Goal: Task Accomplishment & Management: Use online tool/utility

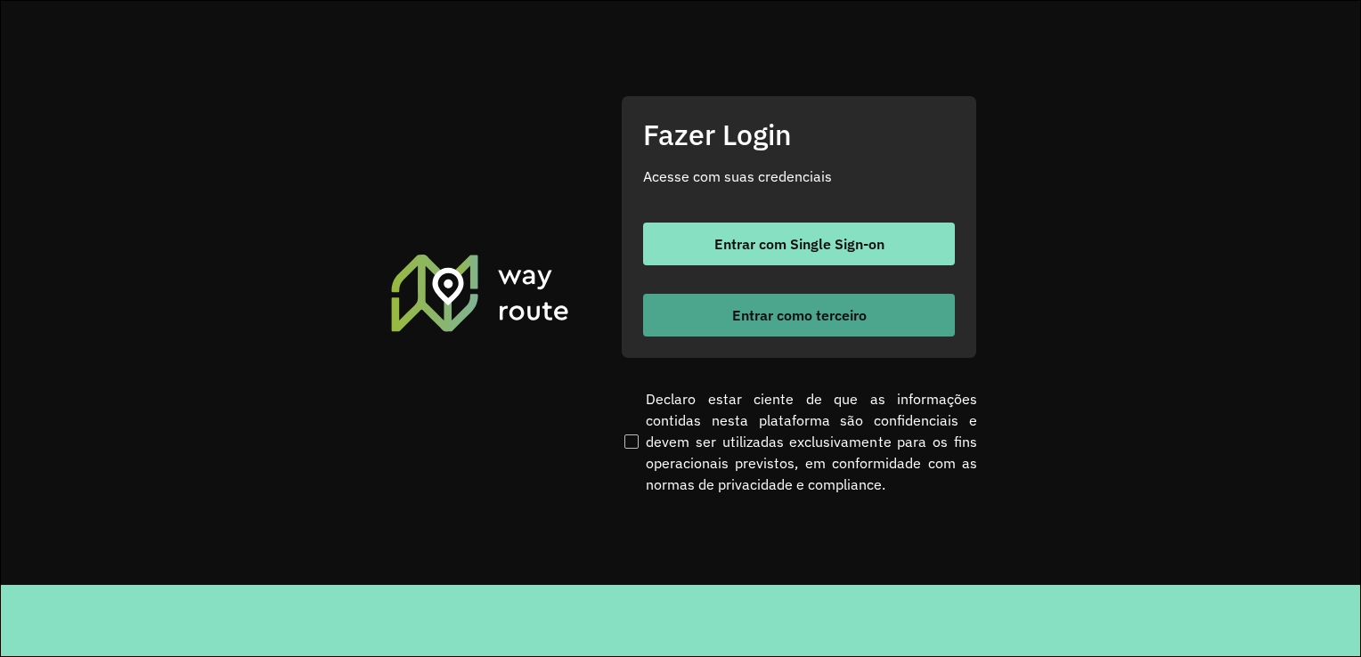
click at [809, 298] on button "Entrar como terceiro" at bounding box center [799, 315] width 312 height 43
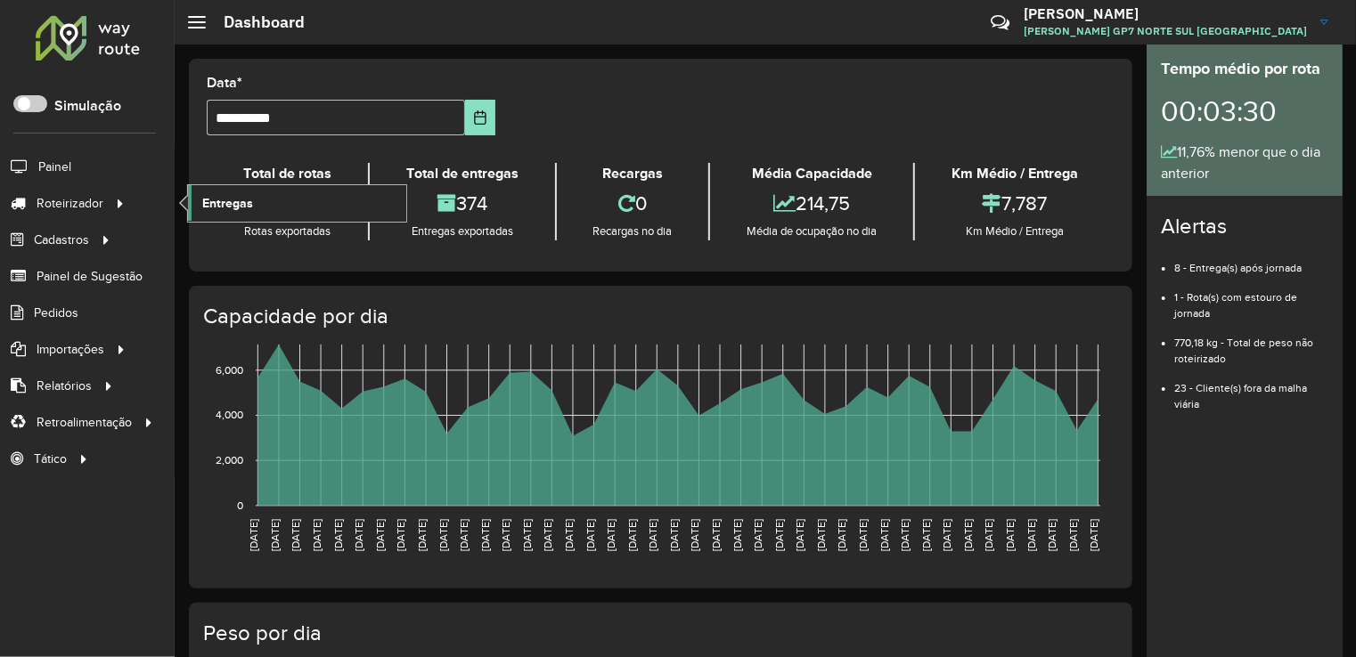
click at [262, 190] on link "Entregas" at bounding box center [297, 203] width 218 height 36
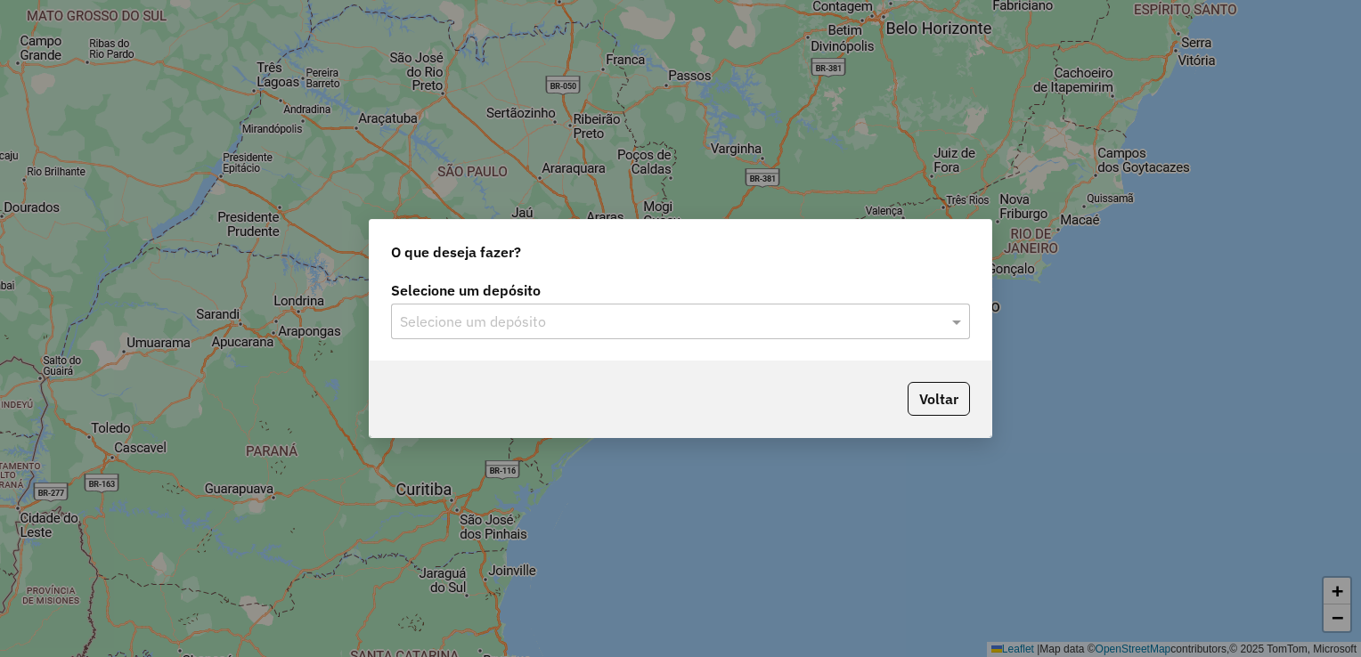
click at [656, 314] on input "text" at bounding box center [663, 322] width 526 height 21
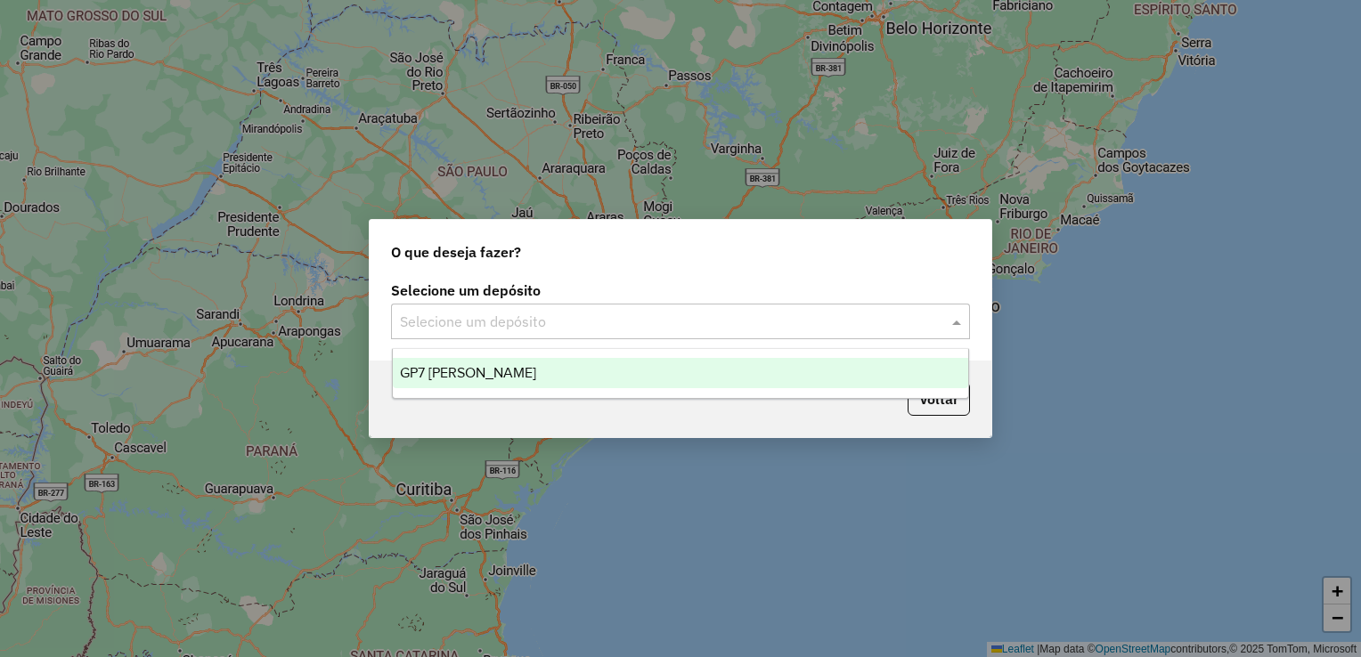
click at [576, 383] on div "GP7 [PERSON_NAME]" at bounding box center [681, 373] width 576 height 30
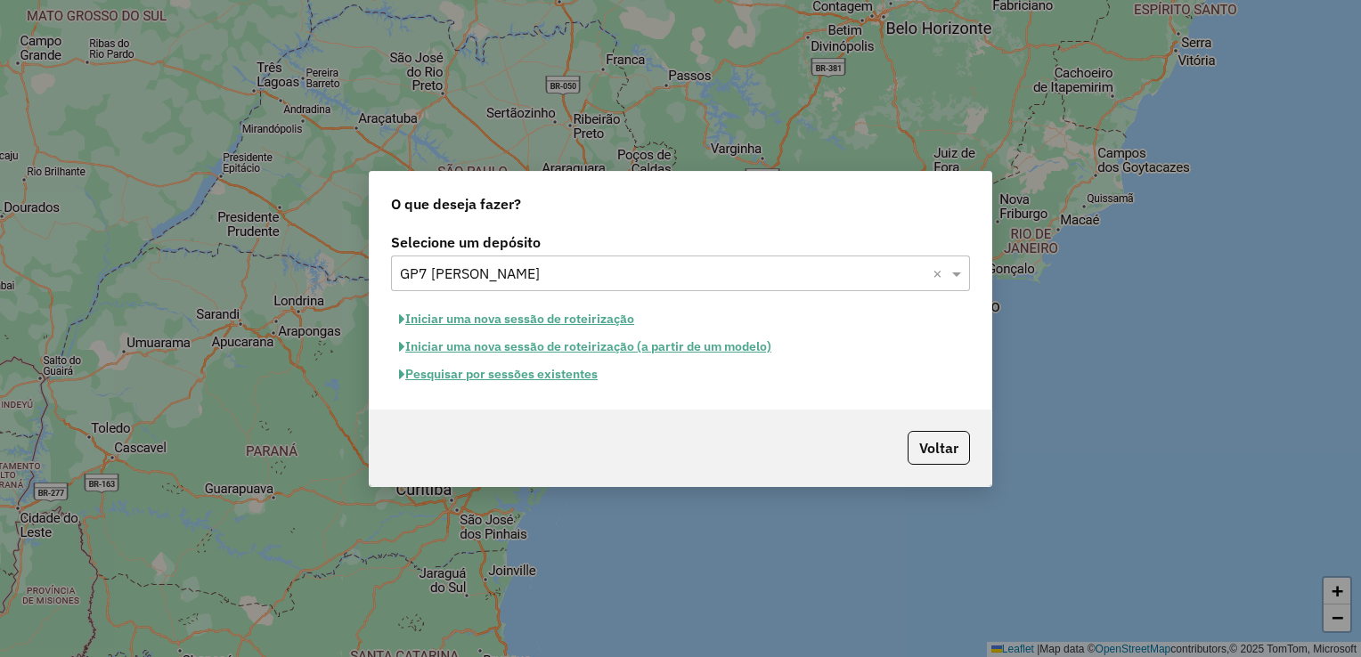
click at [543, 319] on button "Iniciar uma nova sessão de roteirização" at bounding box center [516, 320] width 251 height 28
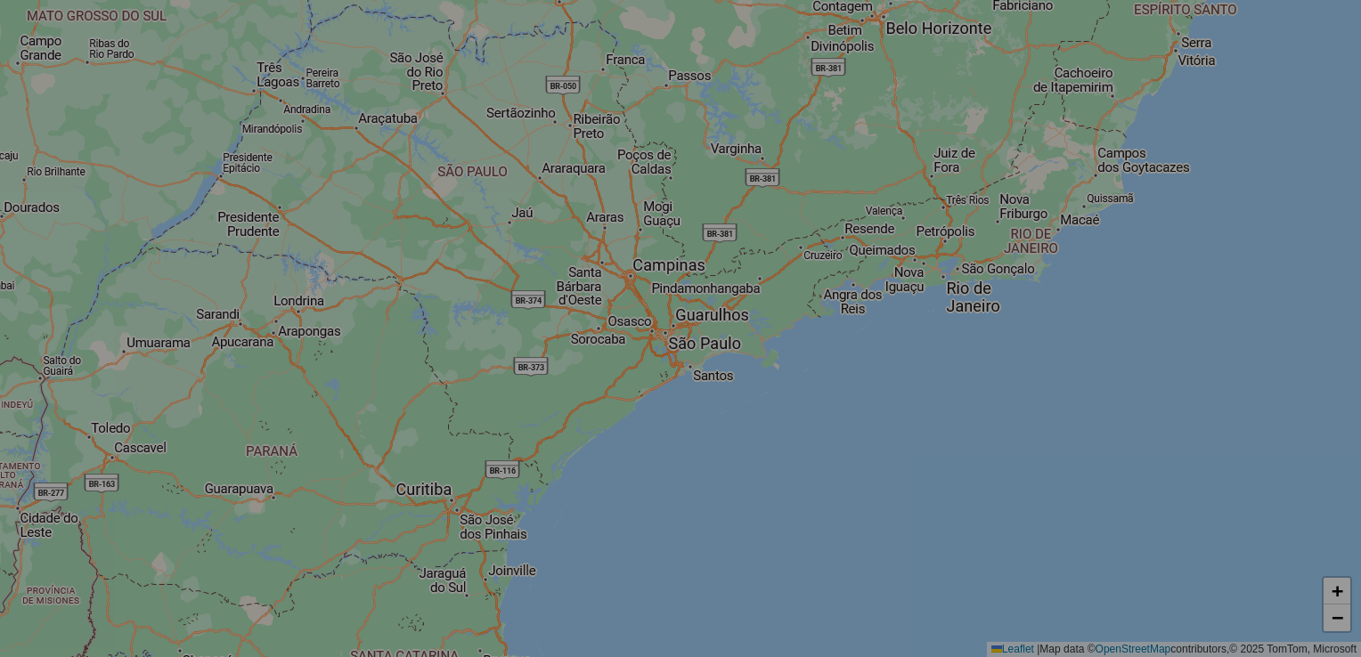
select select "*"
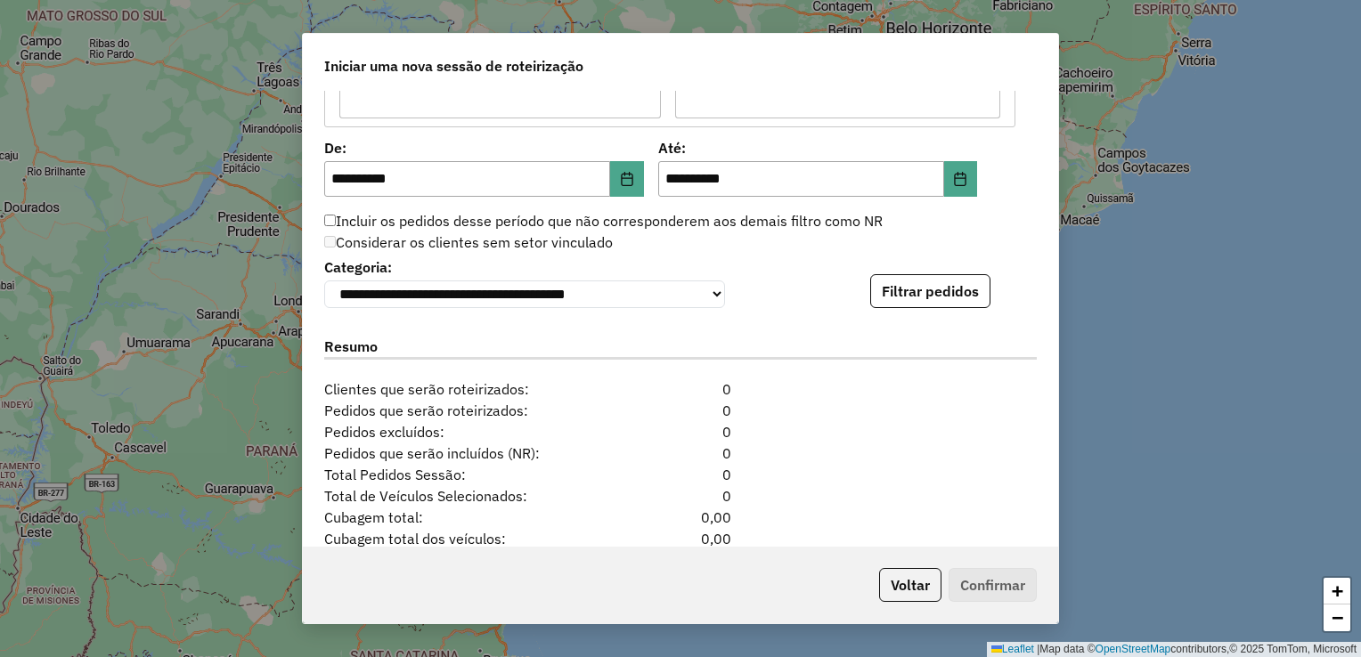
scroll to position [1693, 0]
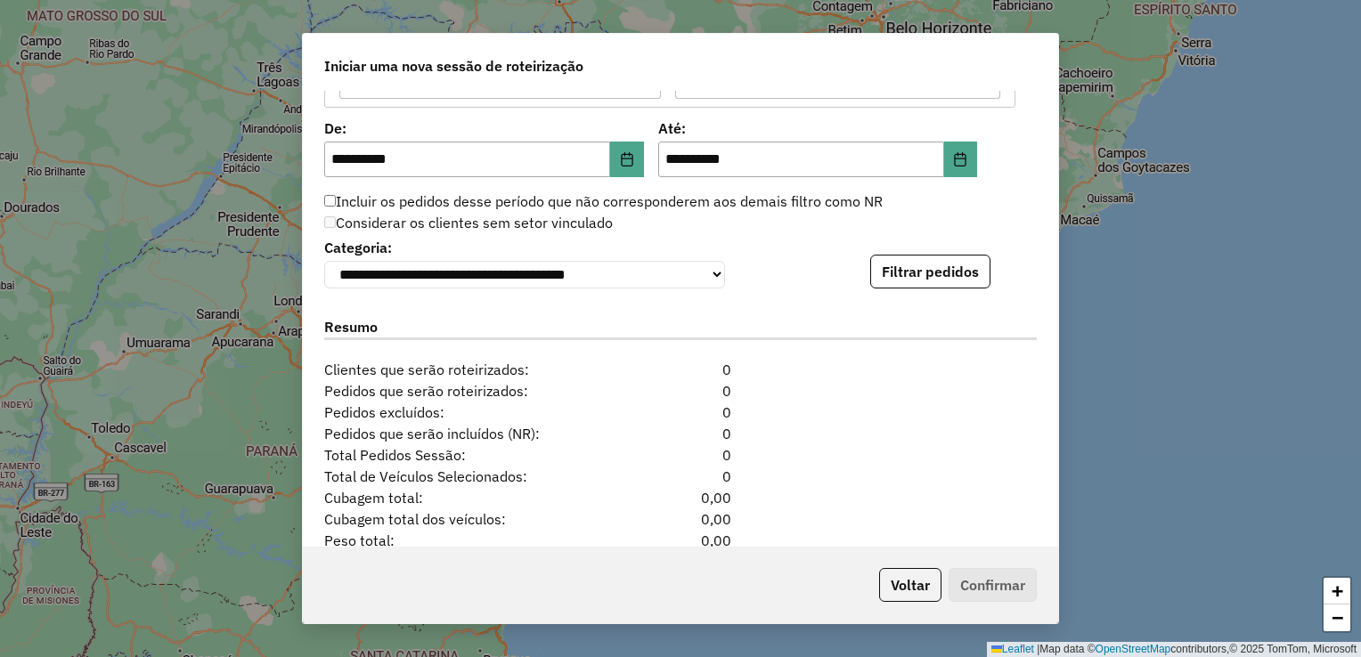
click at [912, 266] on button "Filtrar pedidos" at bounding box center [930, 272] width 120 height 34
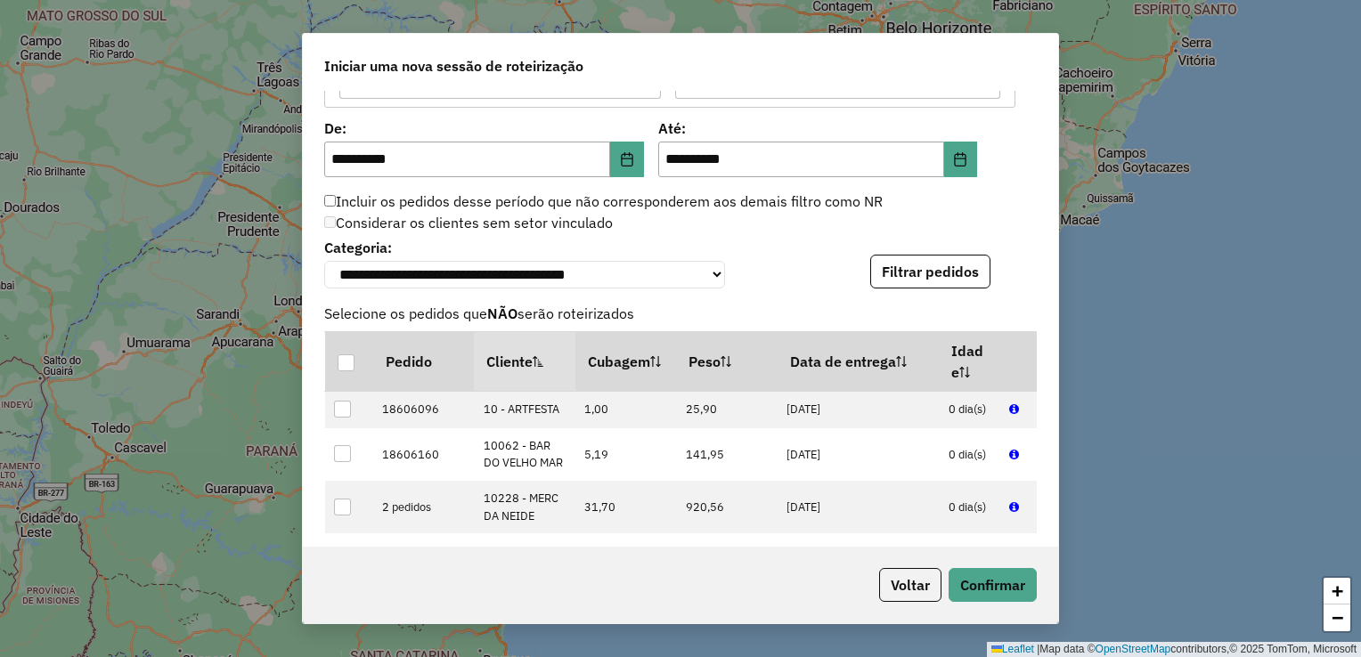
scroll to position [2167, 0]
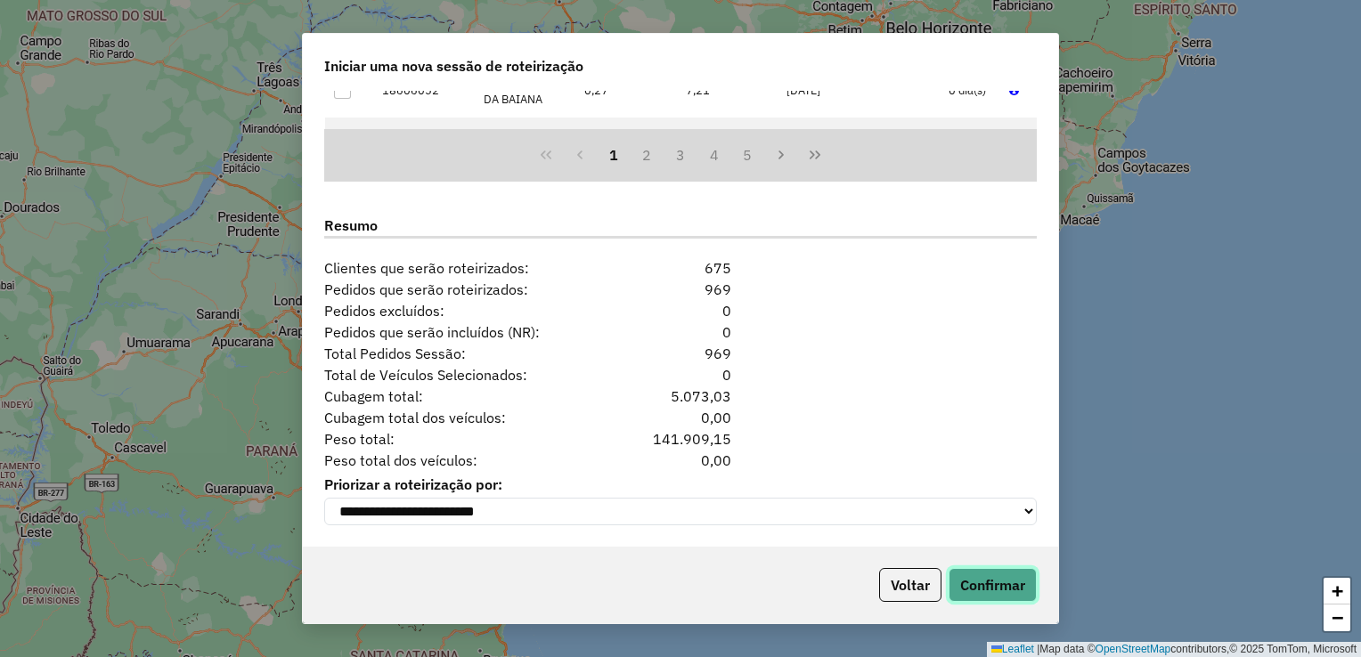
click at [967, 590] on button "Confirmar" at bounding box center [993, 585] width 88 height 34
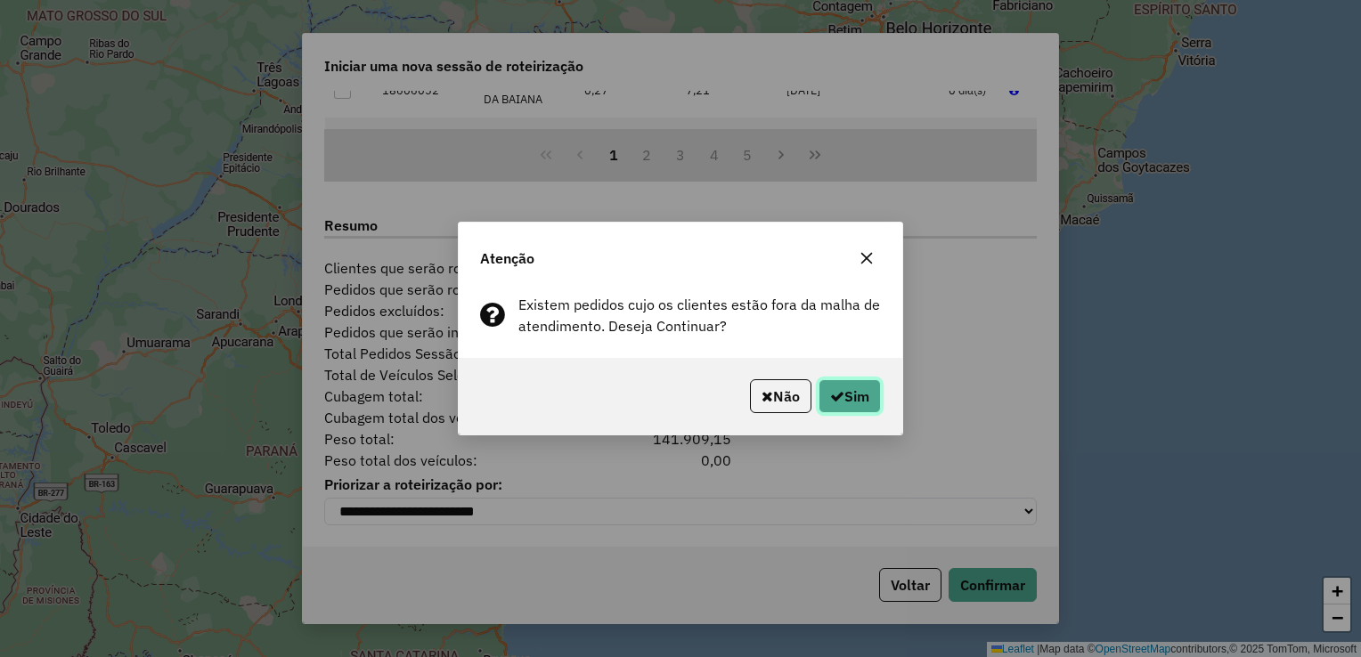
click at [830, 398] on icon "button" at bounding box center [837, 396] width 14 height 14
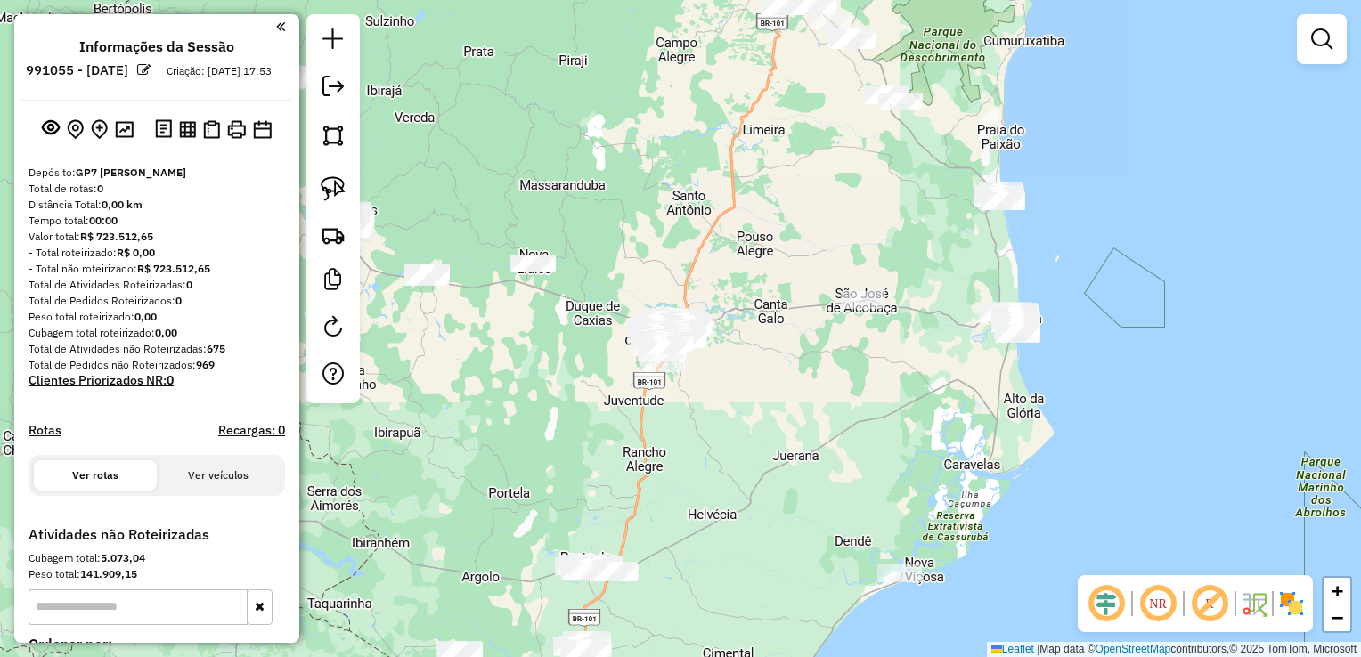
drag, startPoint x: 728, startPoint y: 440, endPoint x: 738, endPoint y: 177, distance: 263.0
click at [738, 177] on div "Janela de atendimento Grade de atendimento Capacidade Transportadoras Veículos …" at bounding box center [680, 328] width 1361 height 657
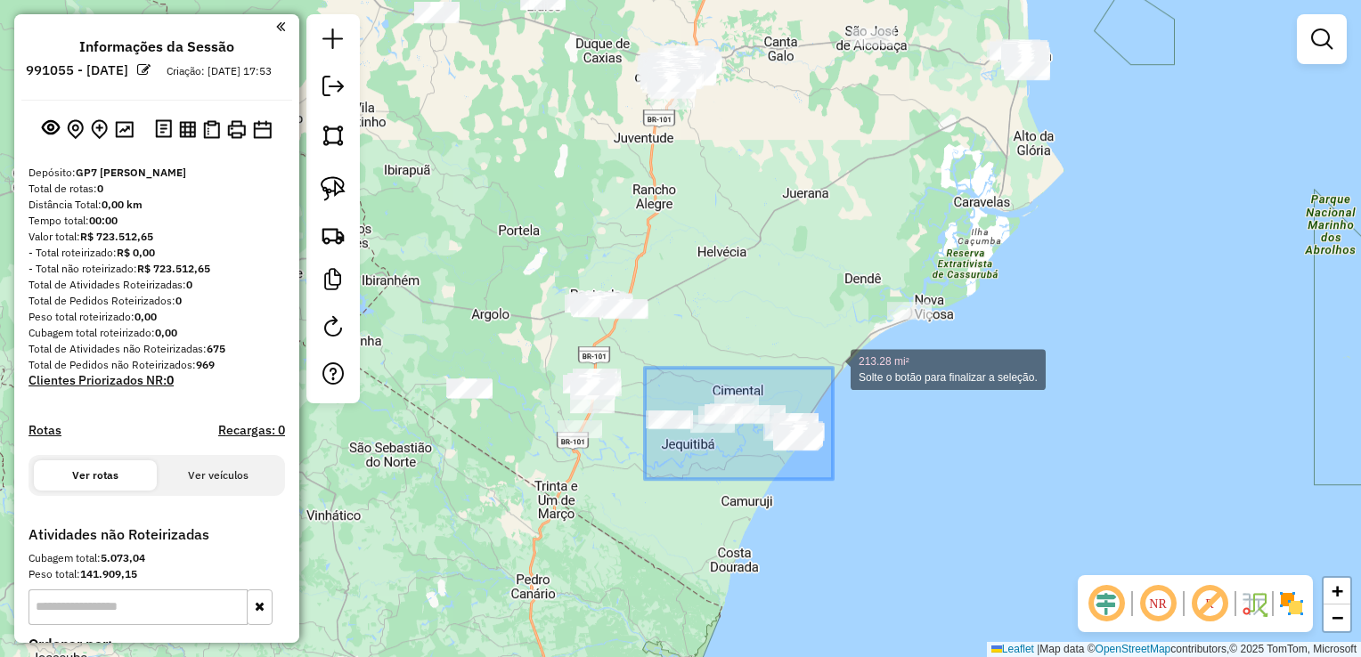
drag, startPoint x: 645, startPoint y: 479, endPoint x: 833, endPoint y: 368, distance: 218.5
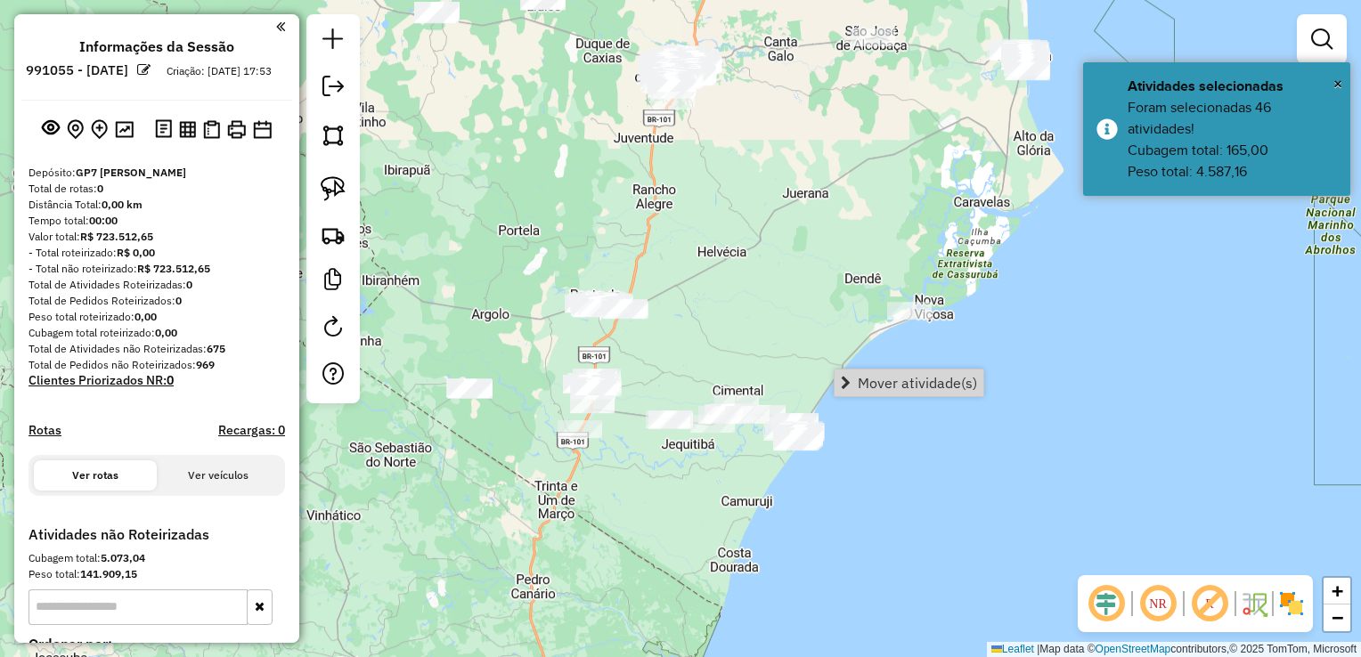
click at [632, 469] on div "Janela de atendimento Grade de atendimento Capacidade Transportadoras Veículos …" at bounding box center [680, 328] width 1361 height 657
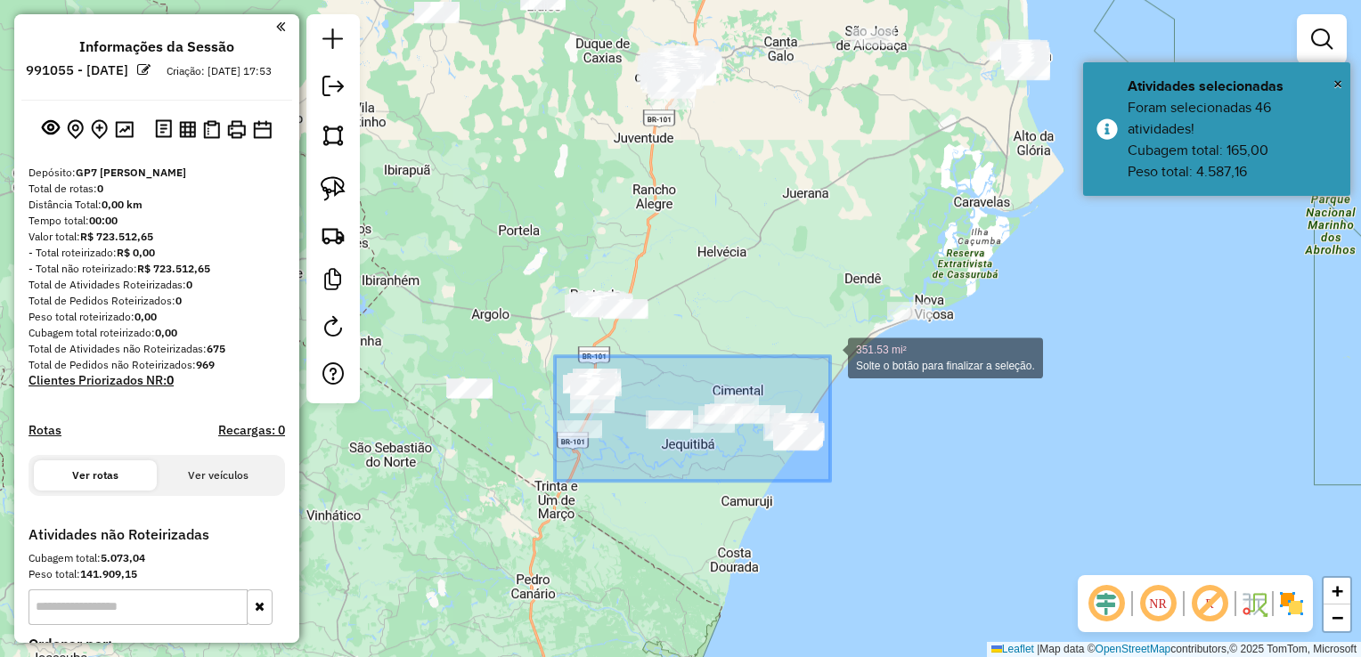
drag, startPoint x: 555, startPoint y: 481, endPoint x: 830, endPoint y: 356, distance: 302.2
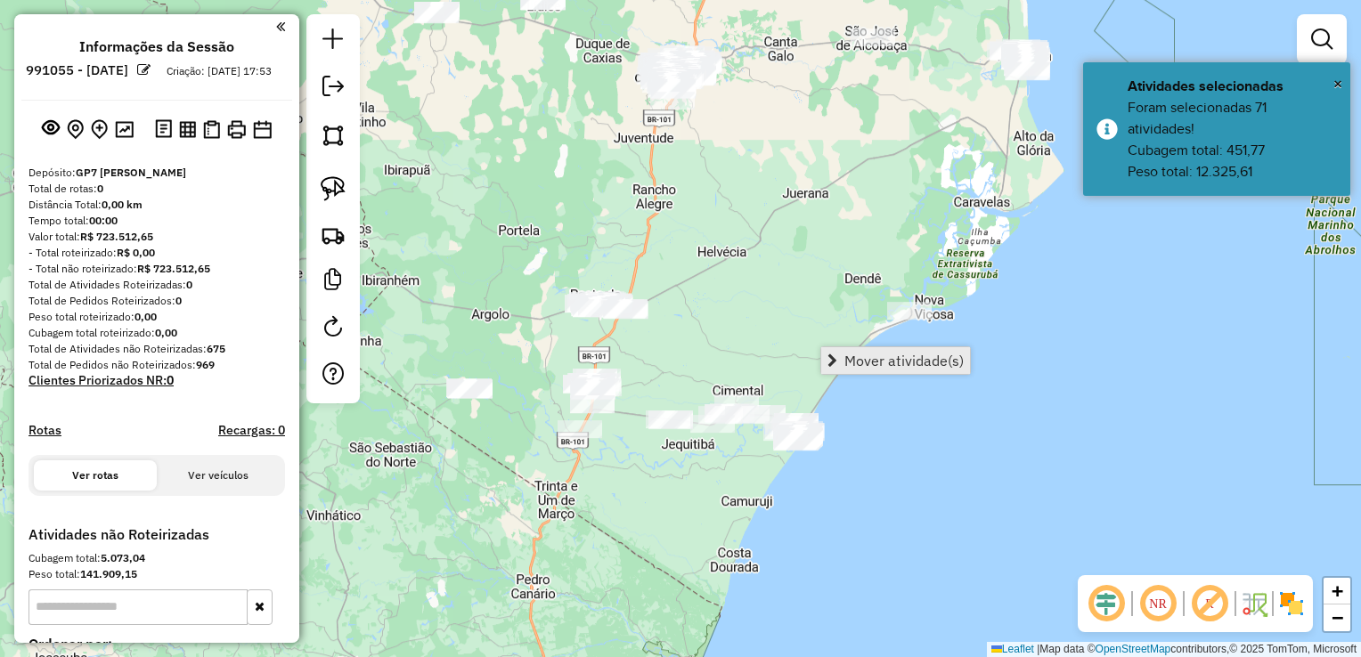
click at [846, 360] on span "Mover atividade(s)" at bounding box center [903, 361] width 119 height 14
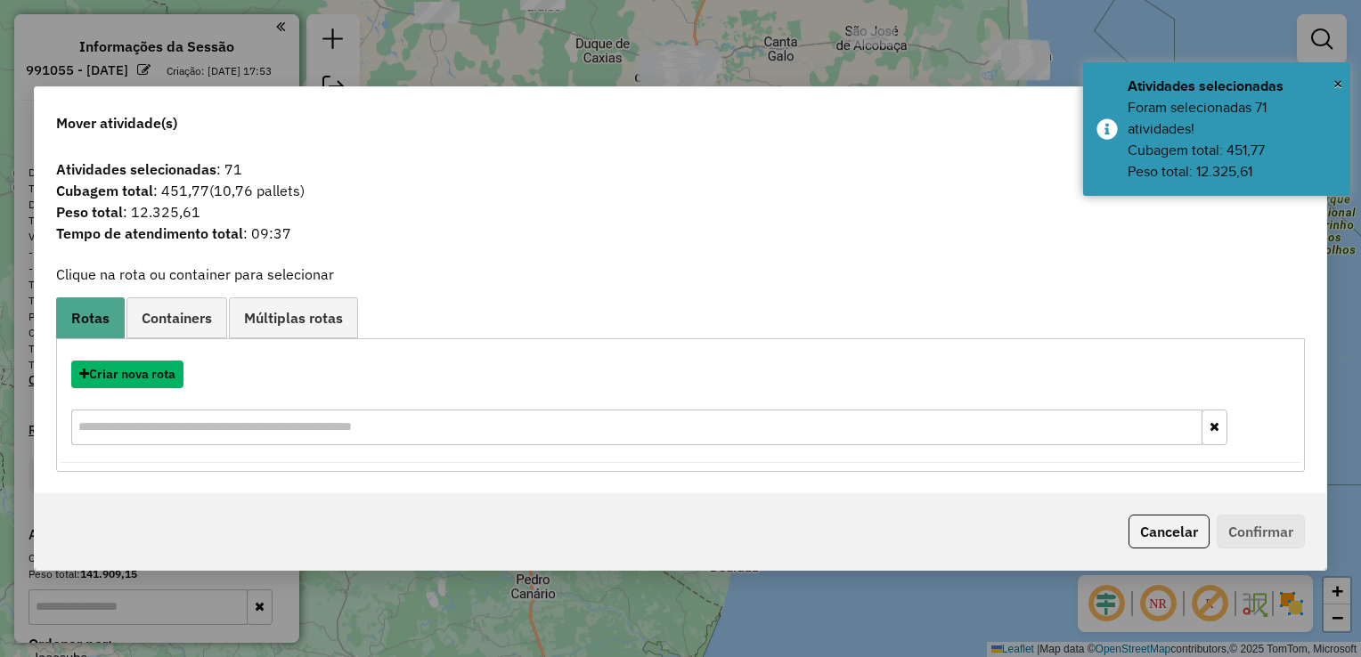
click at [145, 377] on button "Criar nova rota" at bounding box center [127, 375] width 112 height 28
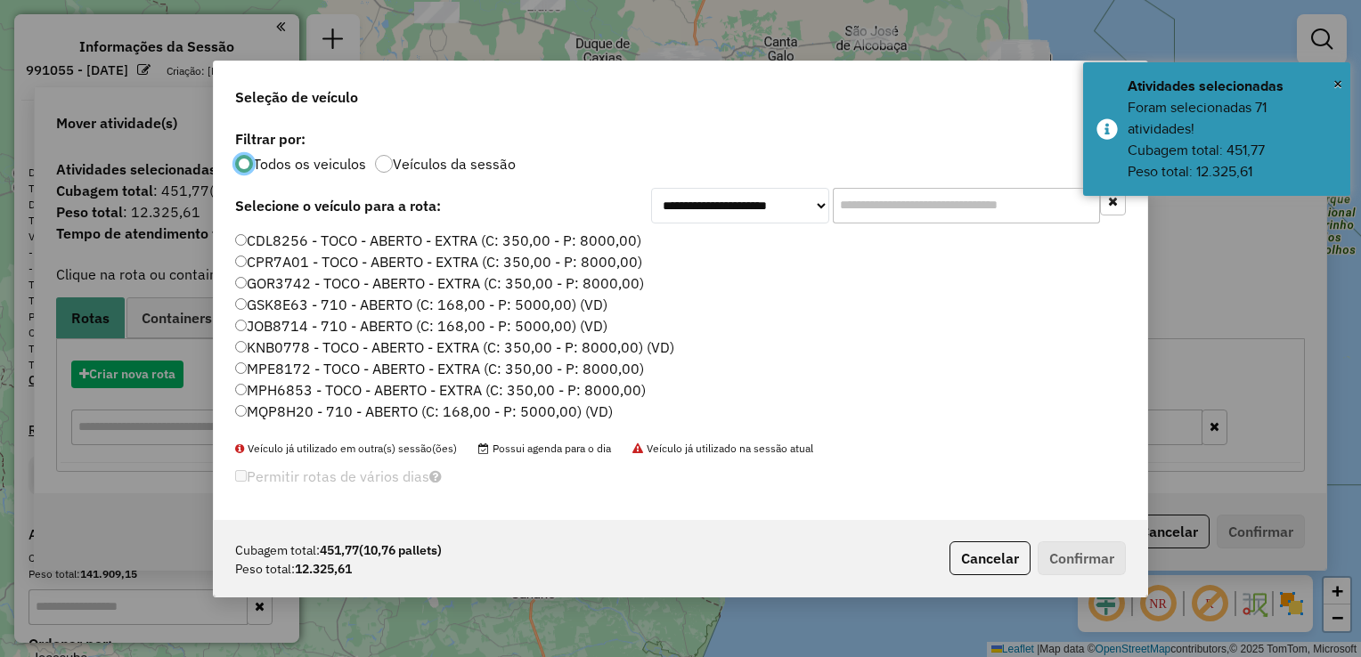
scroll to position [9, 5]
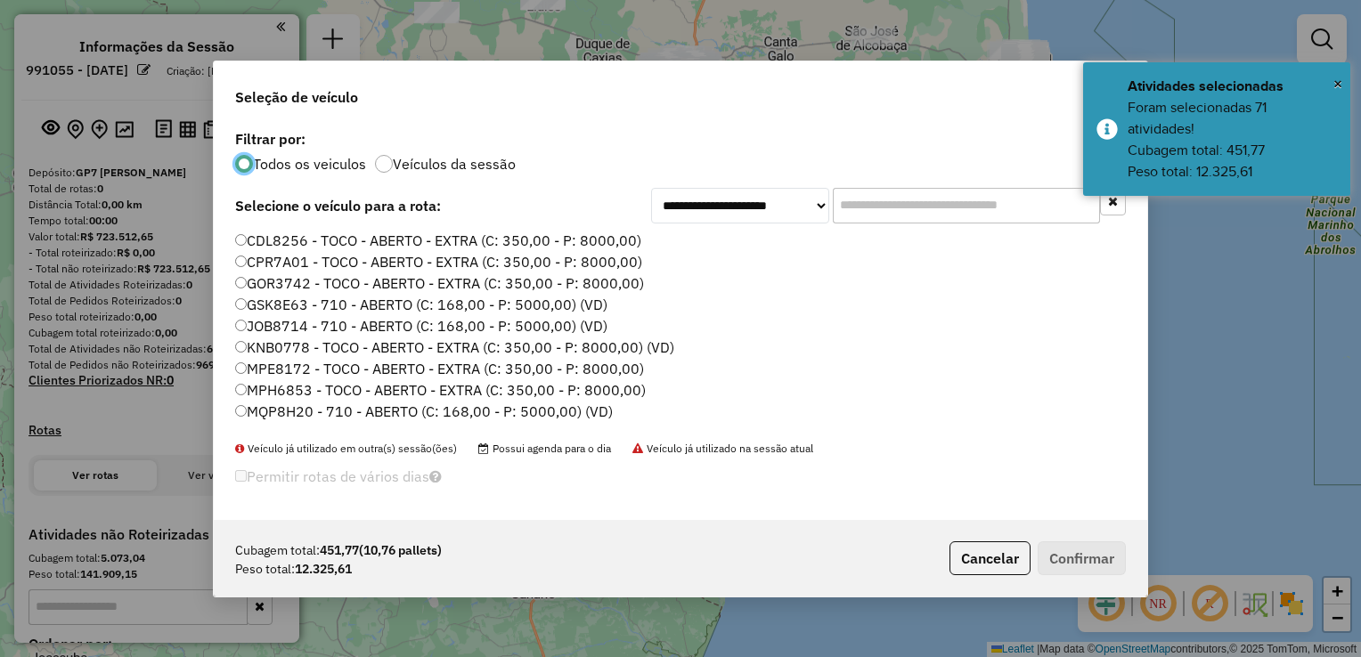
click at [896, 208] on input "text" at bounding box center [966, 206] width 267 height 36
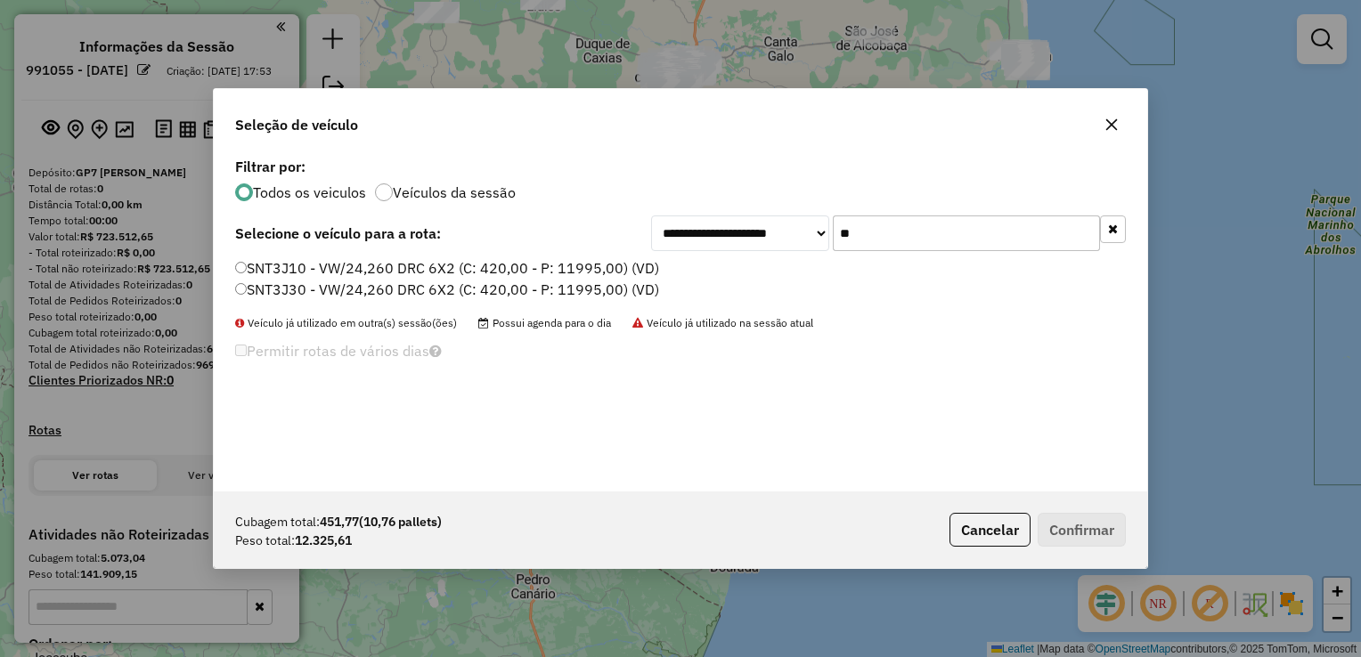
type input "**"
click at [298, 289] on label "SNT3J30 - VW/24,260 DRC 6X2 (C: 420,00 - P: 11995,00) (VD)" at bounding box center [447, 289] width 424 height 21
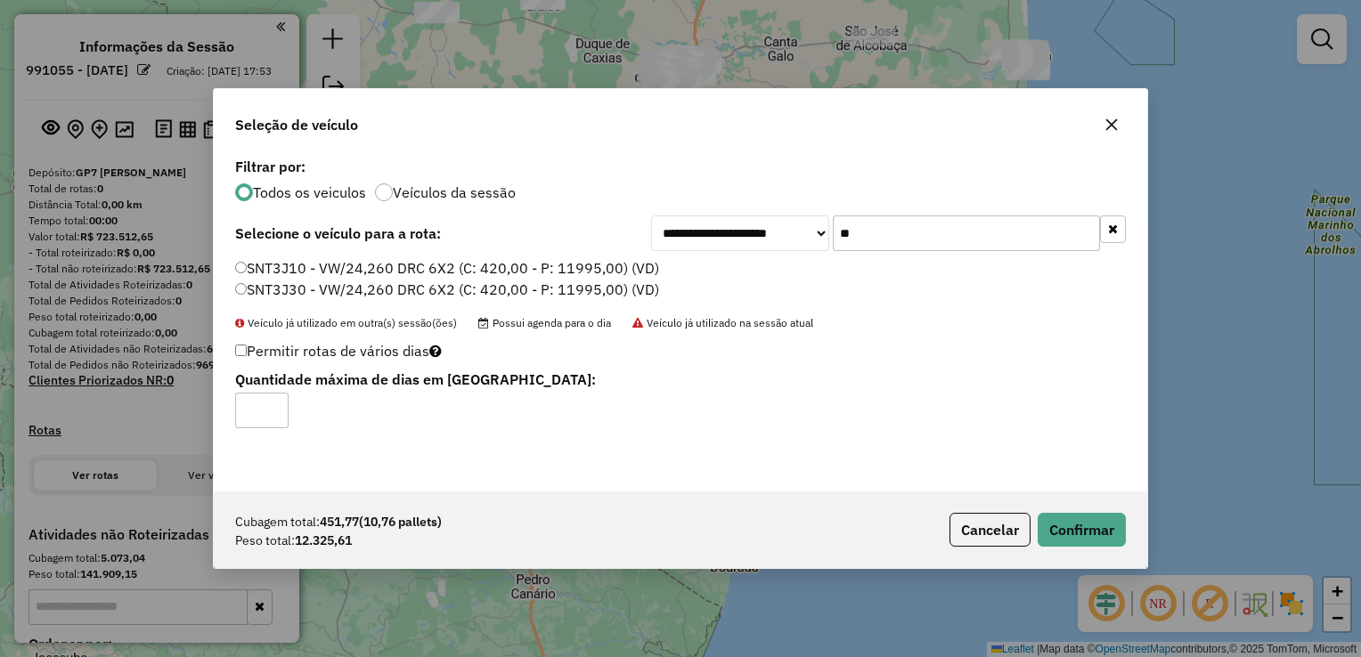
type input "*"
click at [275, 404] on input "*" at bounding box center [261, 411] width 53 height 36
click at [1059, 518] on button "Confirmar" at bounding box center [1082, 530] width 88 height 34
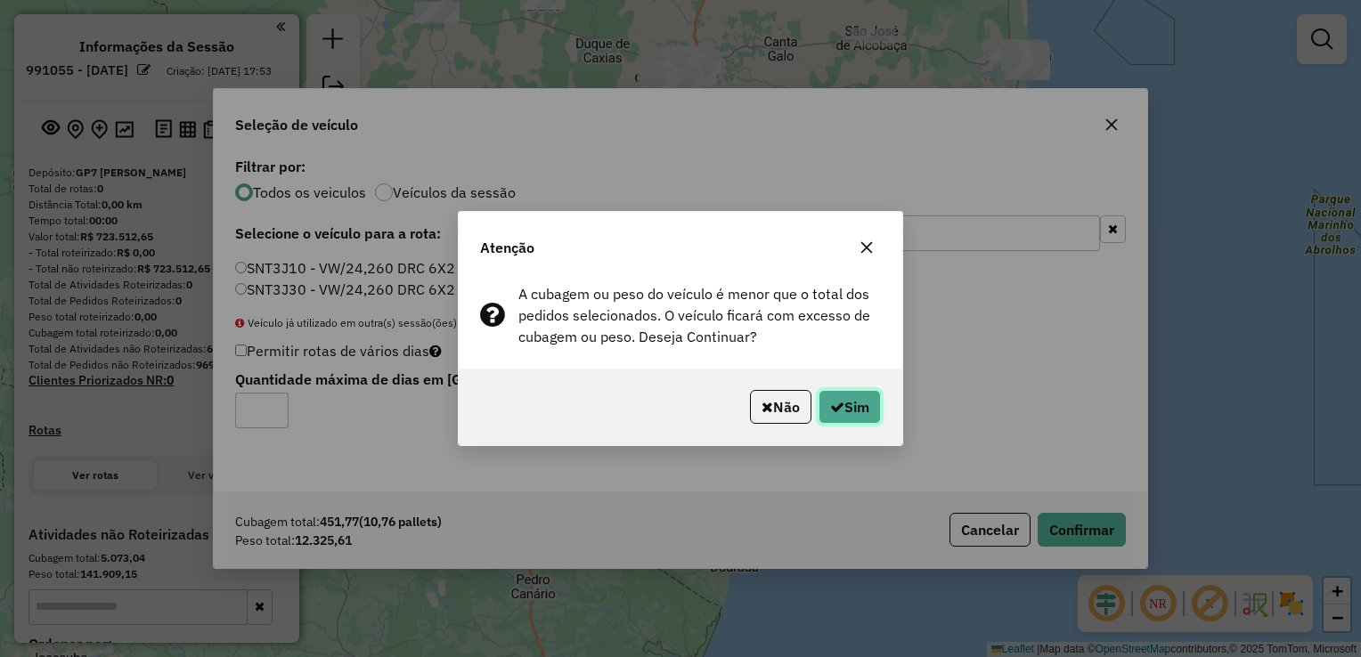
click at [861, 412] on button "Sim" at bounding box center [850, 407] width 62 height 34
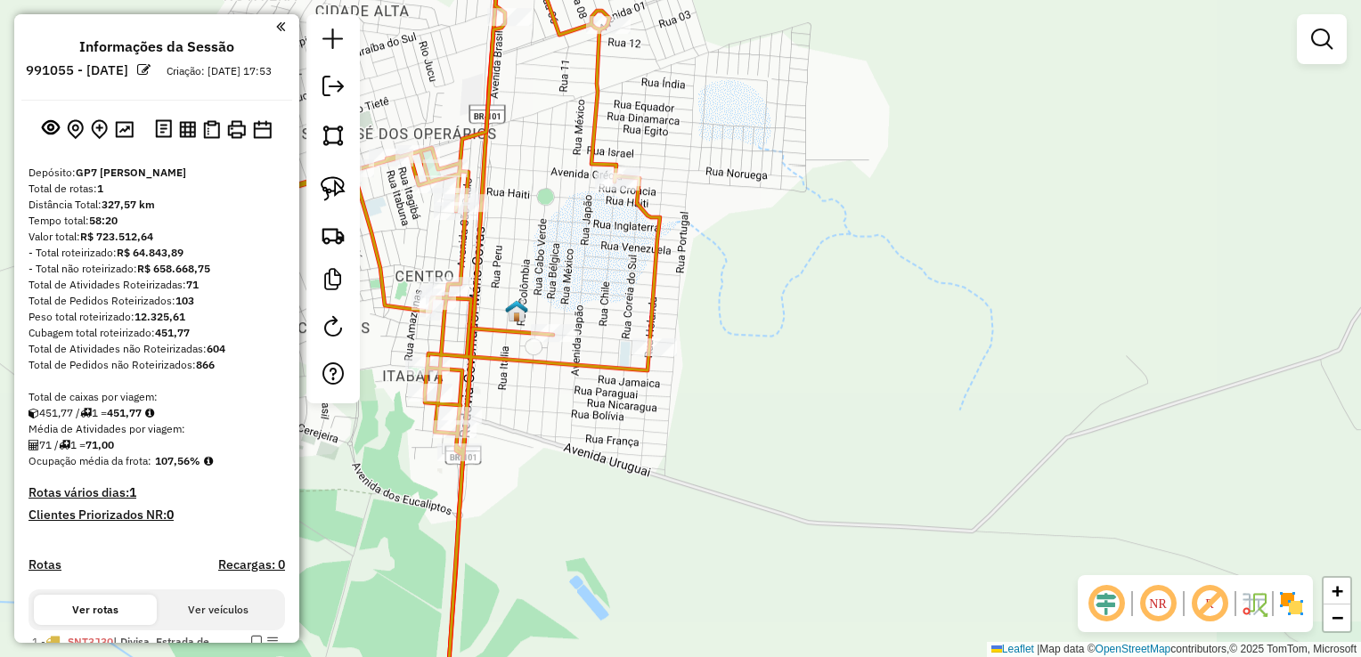
drag, startPoint x: 534, startPoint y: 202, endPoint x: 665, endPoint y: 226, distance: 132.3
click at [667, 226] on div "Rota 1 - Placa SNT3J30 12730 - BAR TOP 10 Janela de atendimento Grade de atendi…" at bounding box center [680, 328] width 1361 height 657
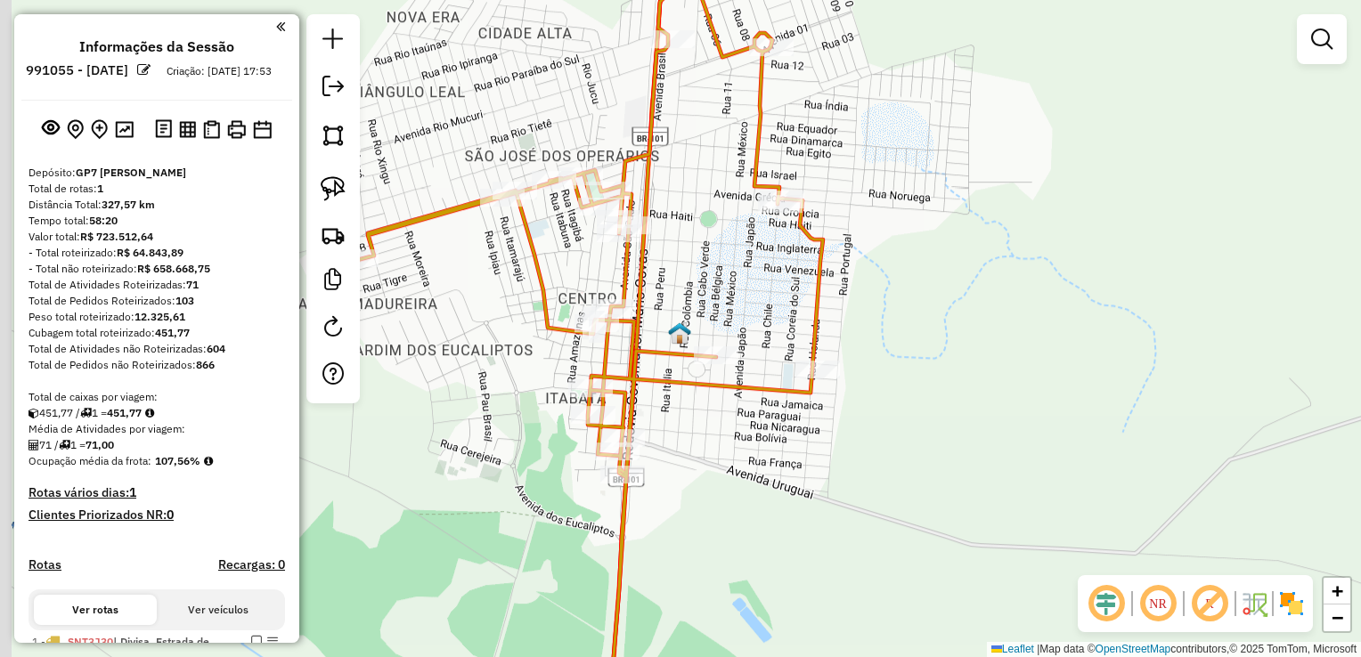
drag, startPoint x: 567, startPoint y: 366, endPoint x: 583, endPoint y: 363, distance: 16.3
click at [583, 363] on div "Janela de atendimento Grade de atendimento Capacidade Transportadoras Veículos …" at bounding box center [680, 328] width 1361 height 657
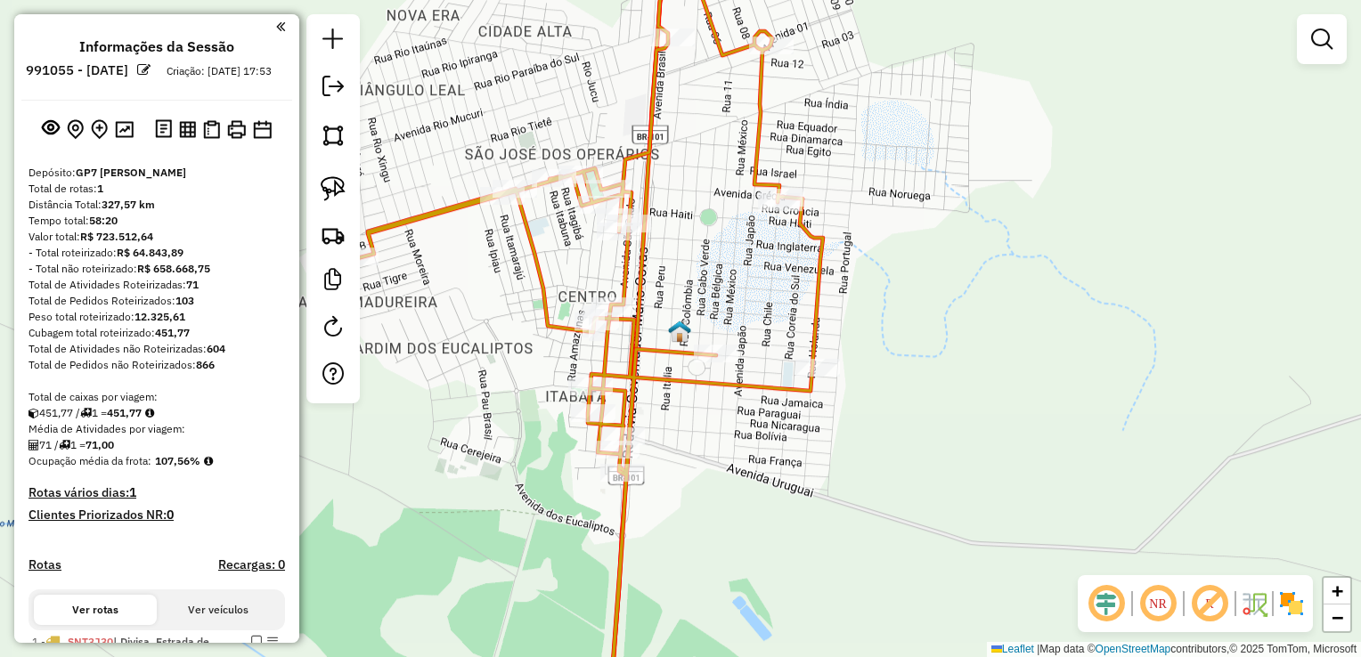
click at [607, 347] on icon at bounding box center [590, 358] width 466 height 730
select select "**********"
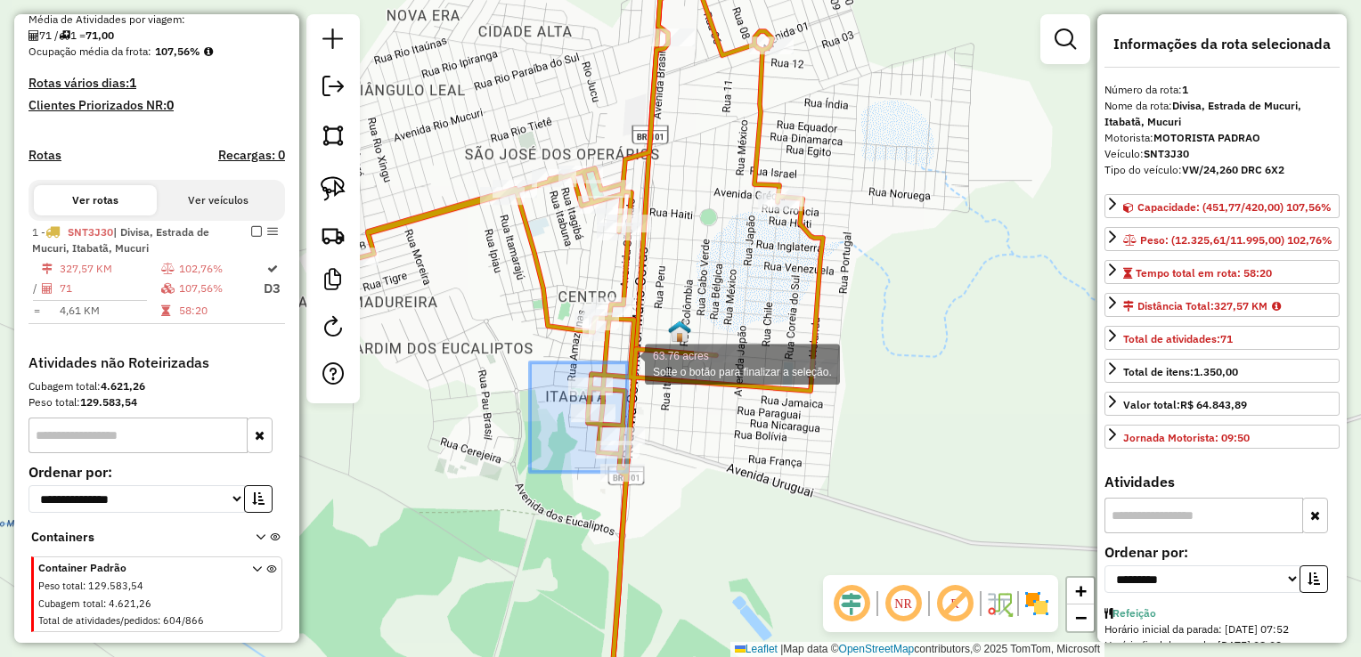
scroll to position [456, 0]
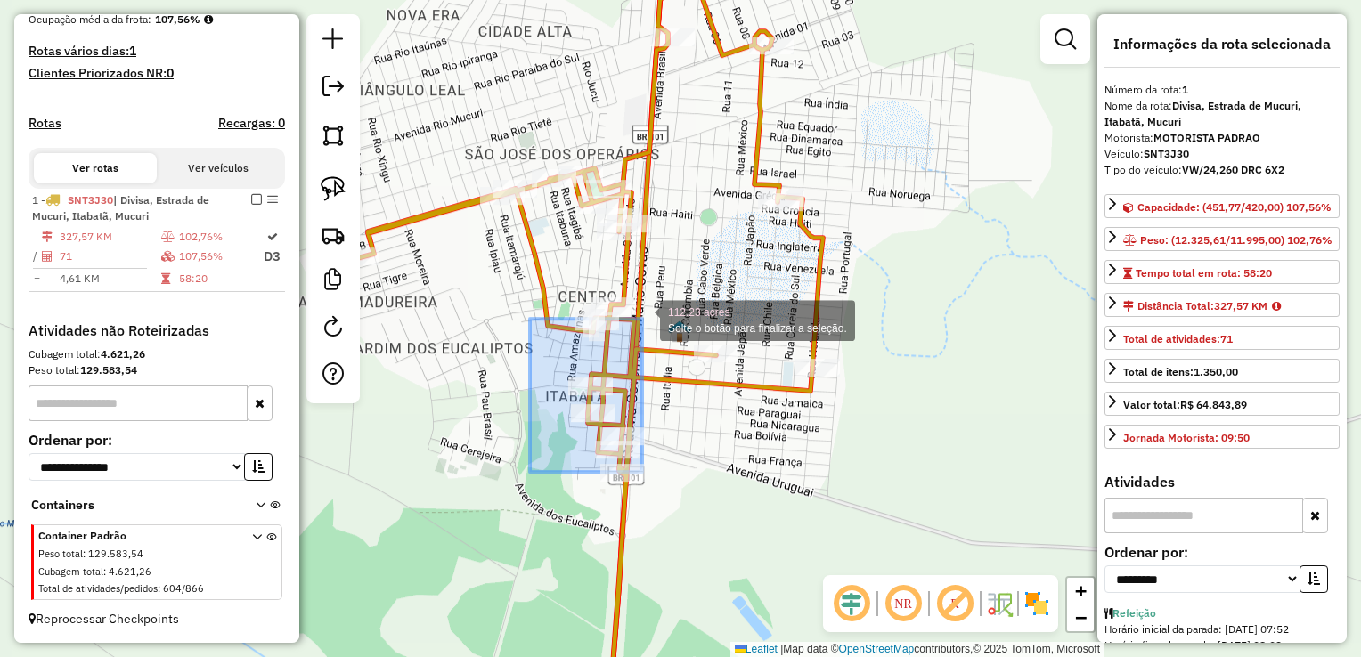
drag, startPoint x: 559, startPoint y: 448, endPoint x: 545, endPoint y: 387, distance: 62.0
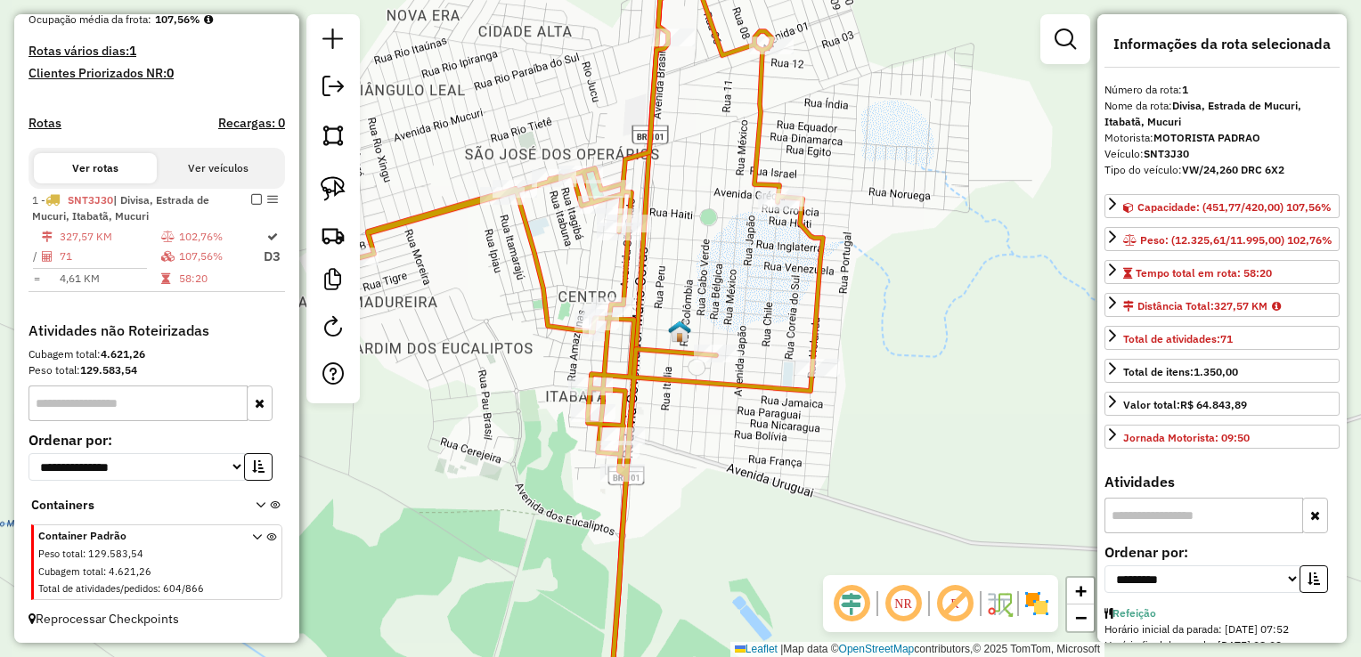
click at [536, 330] on div "Rota 1 - Placa SNT3J30 6000 - SUPERMERCADO BAHIA Rota 1 - Placa SNT3J30 6000 - …" at bounding box center [680, 328] width 1361 height 657
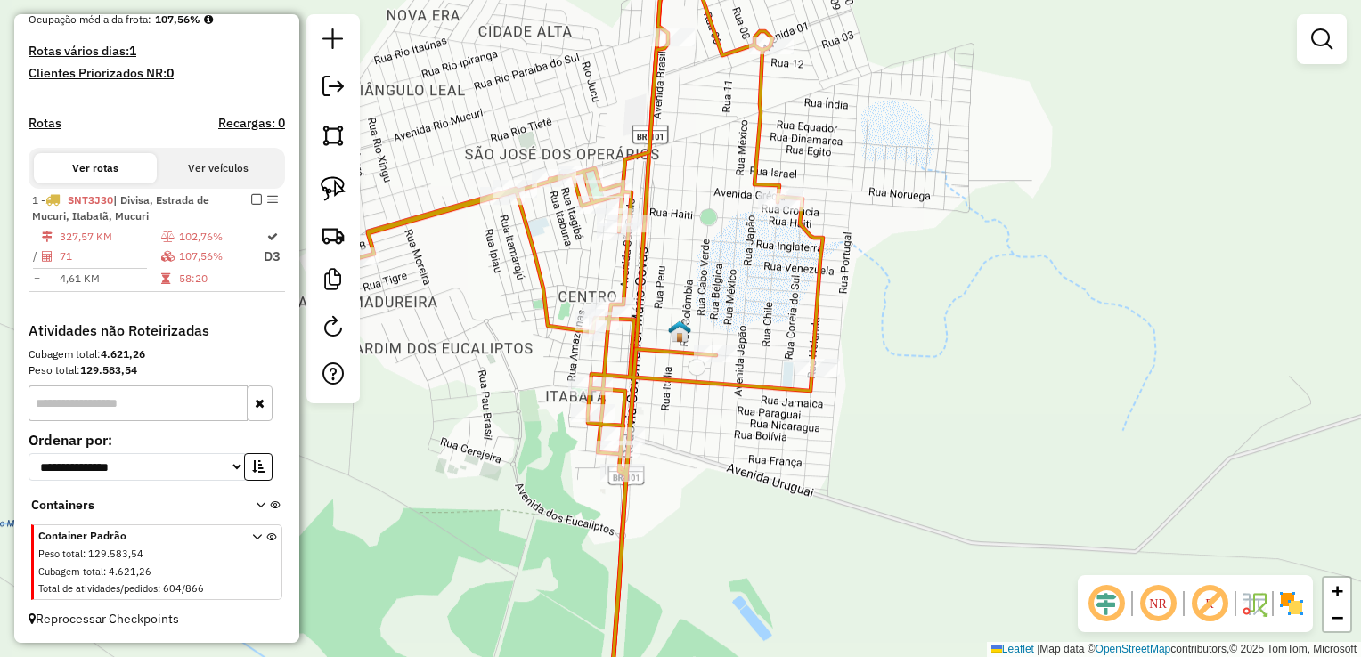
click at [546, 319] on icon at bounding box center [590, 358] width 466 height 730
select select "**********"
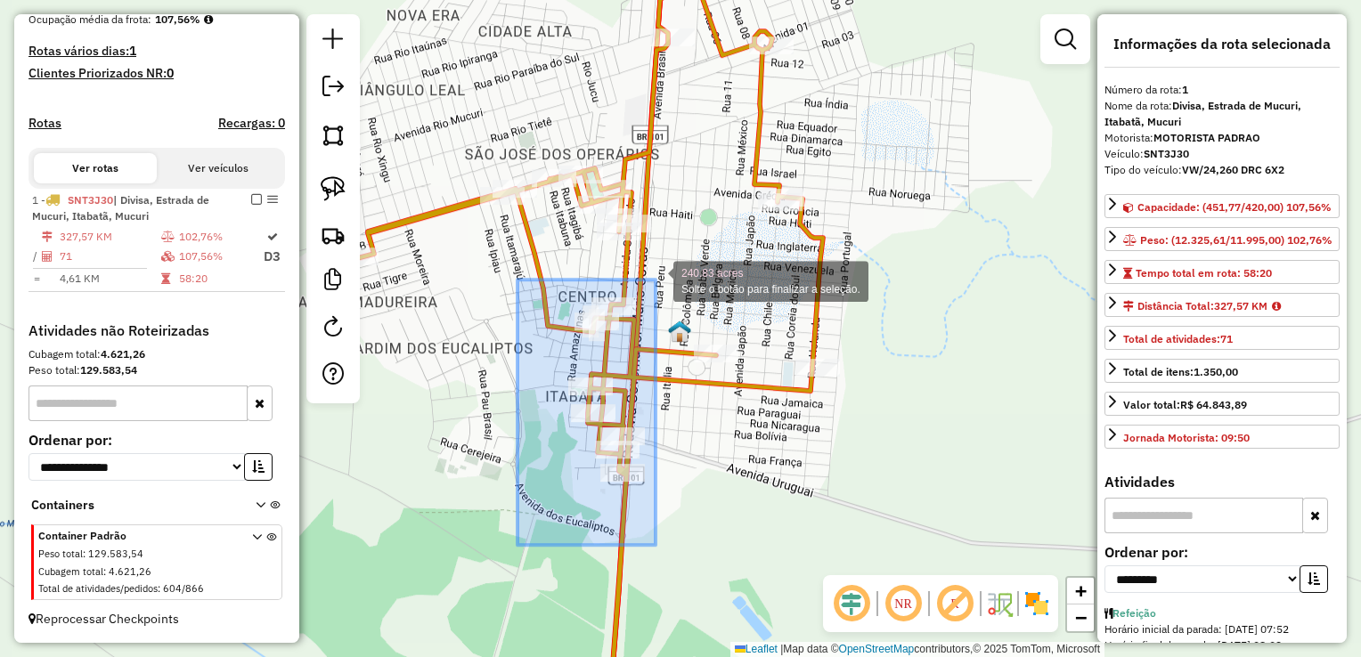
drag, startPoint x: 520, startPoint y: 544, endPoint x: 648, endPoint y: 283, distance: 290.4
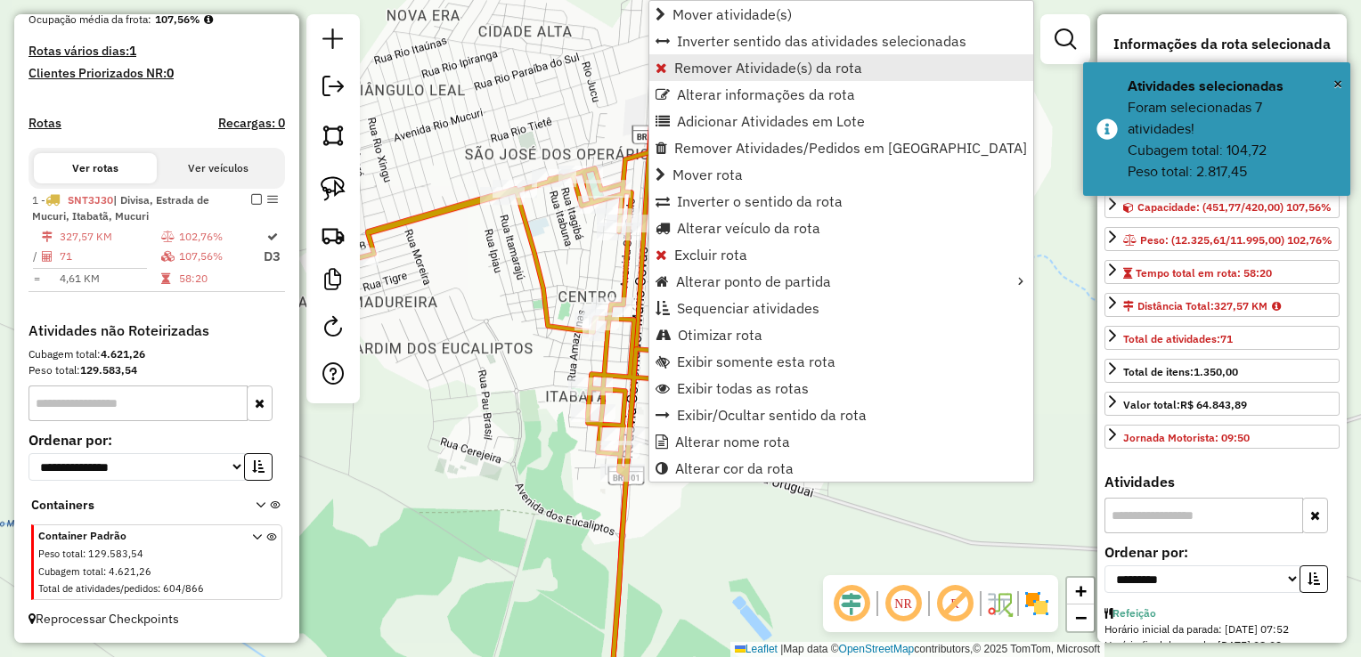
click at [754, 75] on span "Remover Atividade(s) da rota" at bounding box center [768, 68] width 188 height 14
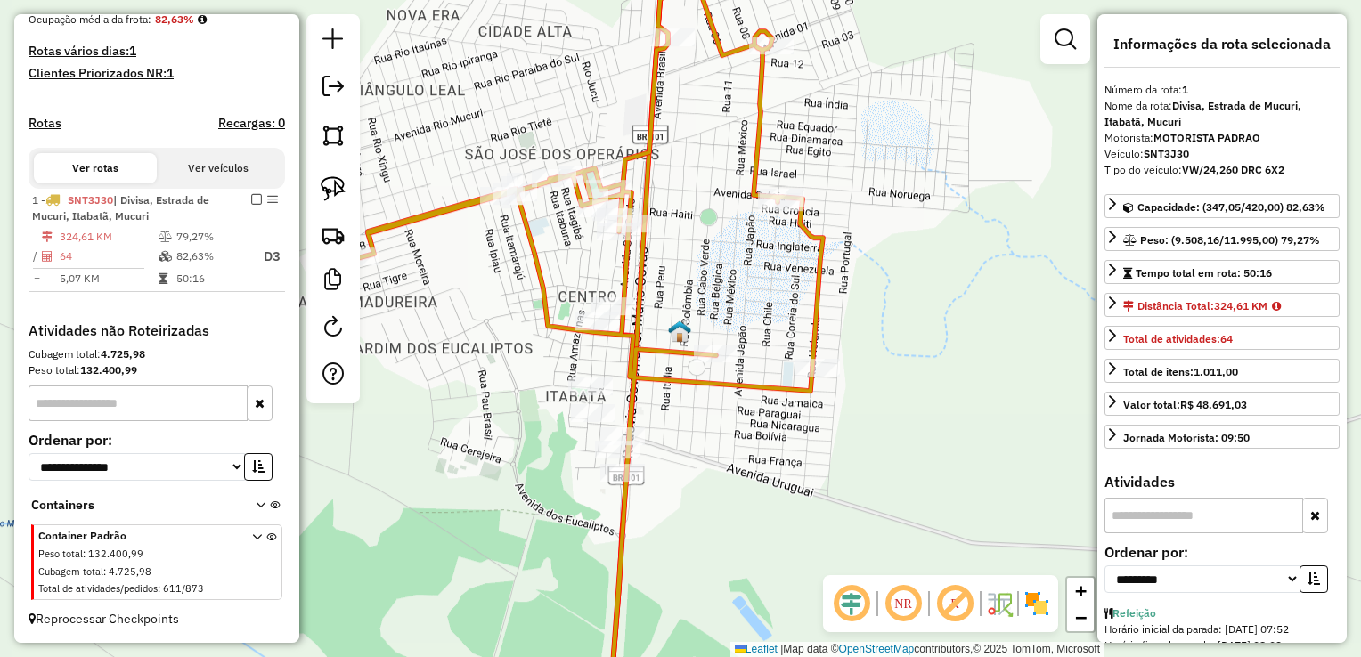
drag, startPoint x: 681, startPoint y: 181, endPoint x: 707, endPoint y: 212, distance: 40.5
click at [713, 211] on icon at bounding box center [590, 358] width 466 height 730
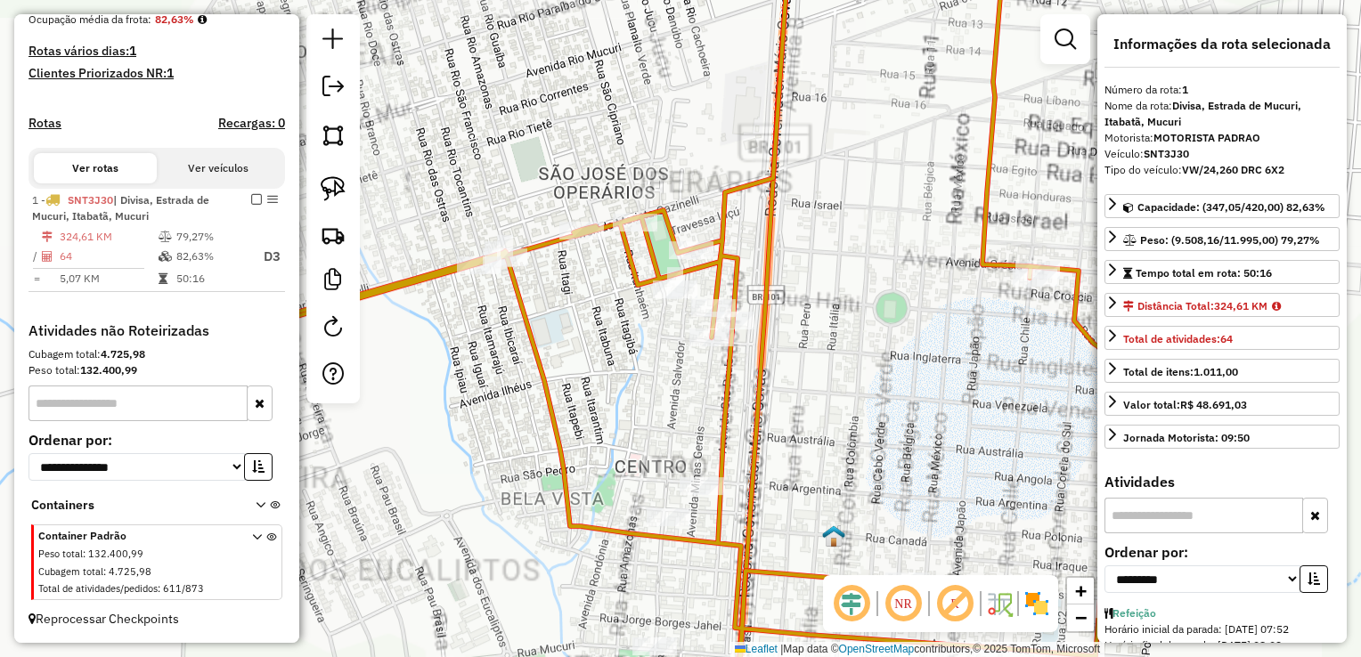
click at [628, 273] on icon at bounding box center [654, 328] width 933 height 789
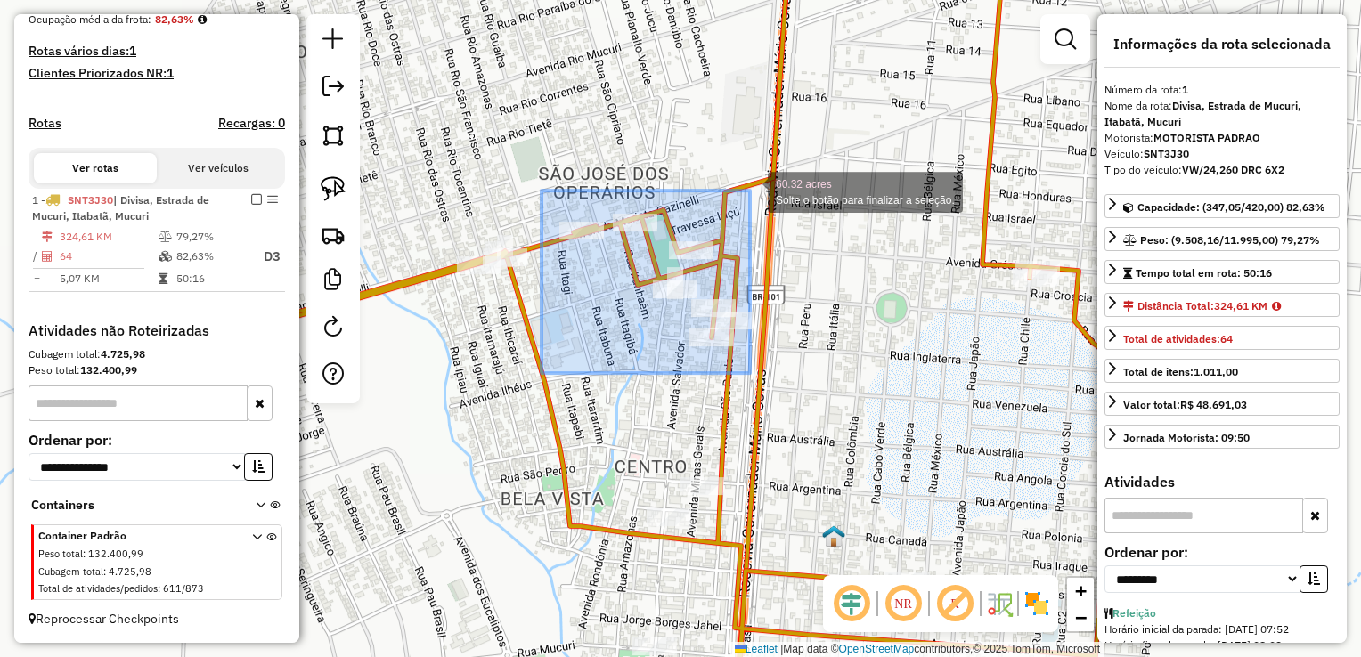
drag, startPoint x: 627, startPoint y: 315, endPoint x: 750, endPoint y: 191, distance: 175.1
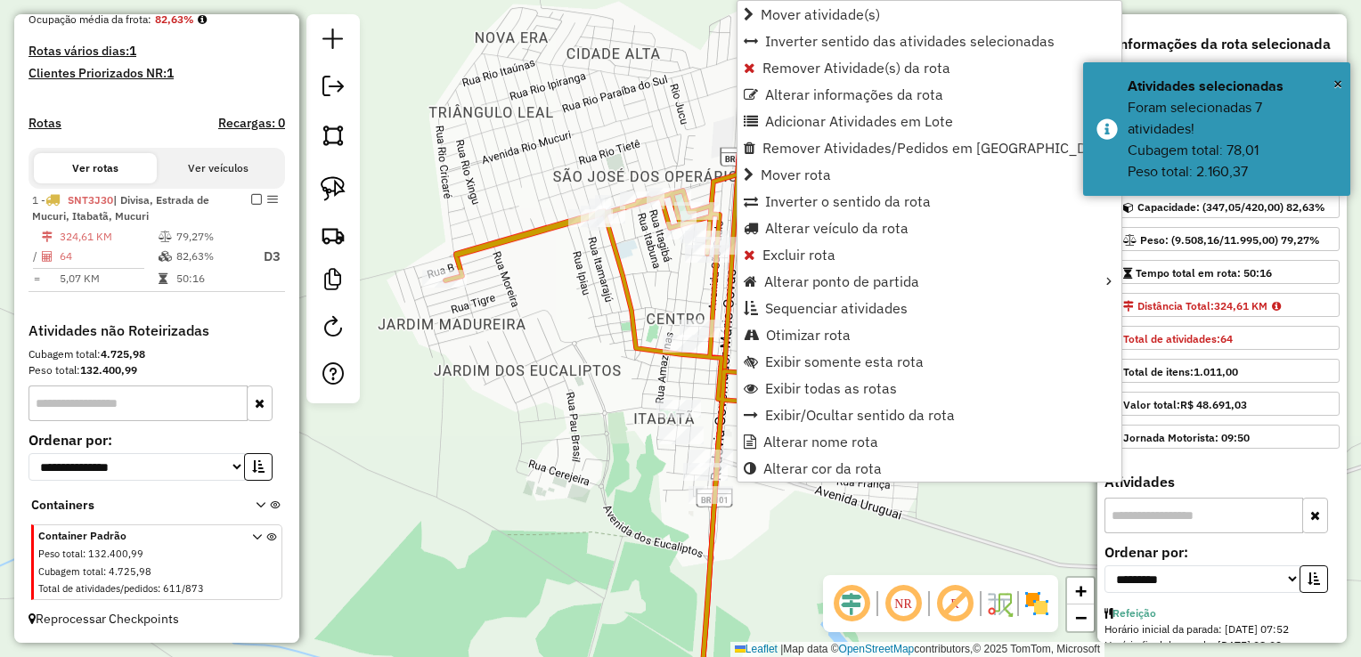
click at [647, 282] on div "Rota 1 - Placa SNT3J30 47126 - JUCELY DOS SANTOS Rota 1 - Placa SNT3J30 18691 -…" at bounding box center [680, 328] width 1361 height 657
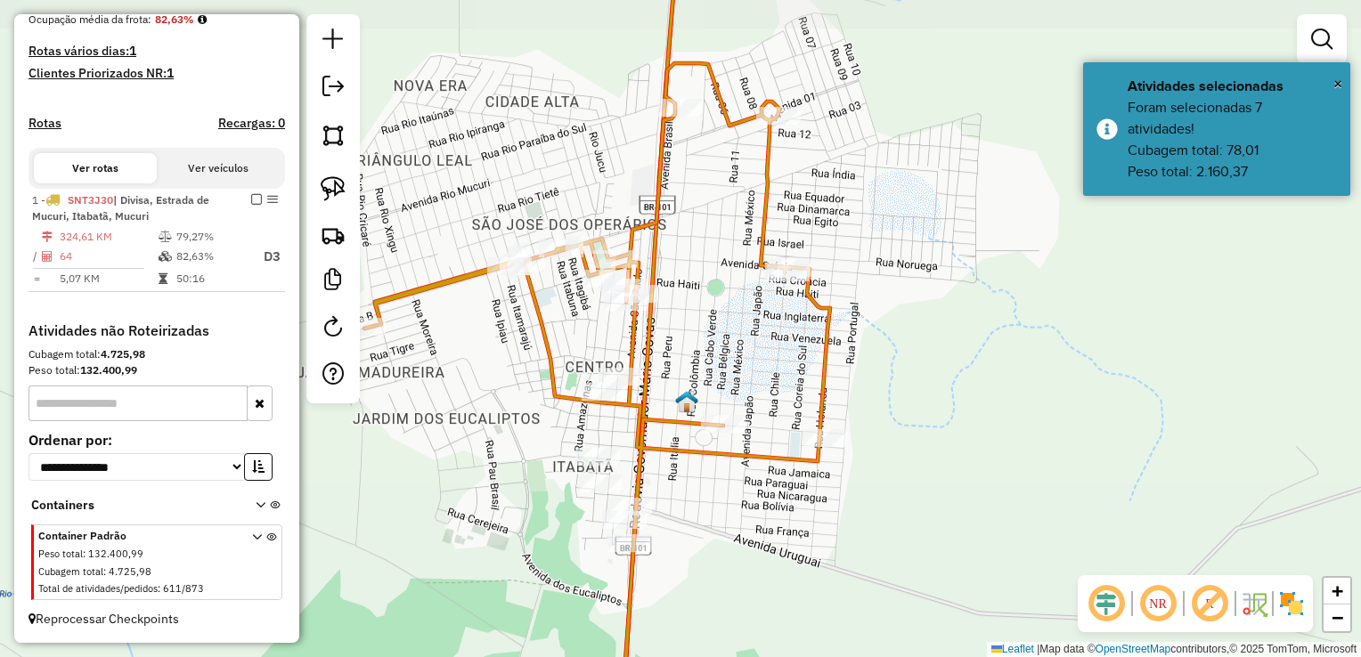
drag, startPoint x: 821, startPoint y: 312, endPoint x: 740, endPoint y: 360, distance: 94.3
click at [740, 360] on div "Janela de atendimento Grade de atendimento Capacidade Transportadoras Veículos …" at bounding box center [680, 328] width 1361 height 657
drag, startPoint x: 759, startPoint y: 355, endPoint x: 746, endPoint y: 359, distance: 14.1
click at [757, 355] on div "Janela de atendimento Grade de atendimento Capacidade Transportadoras Veículos …" at bounding box center [680, 328] width 1361 height 657
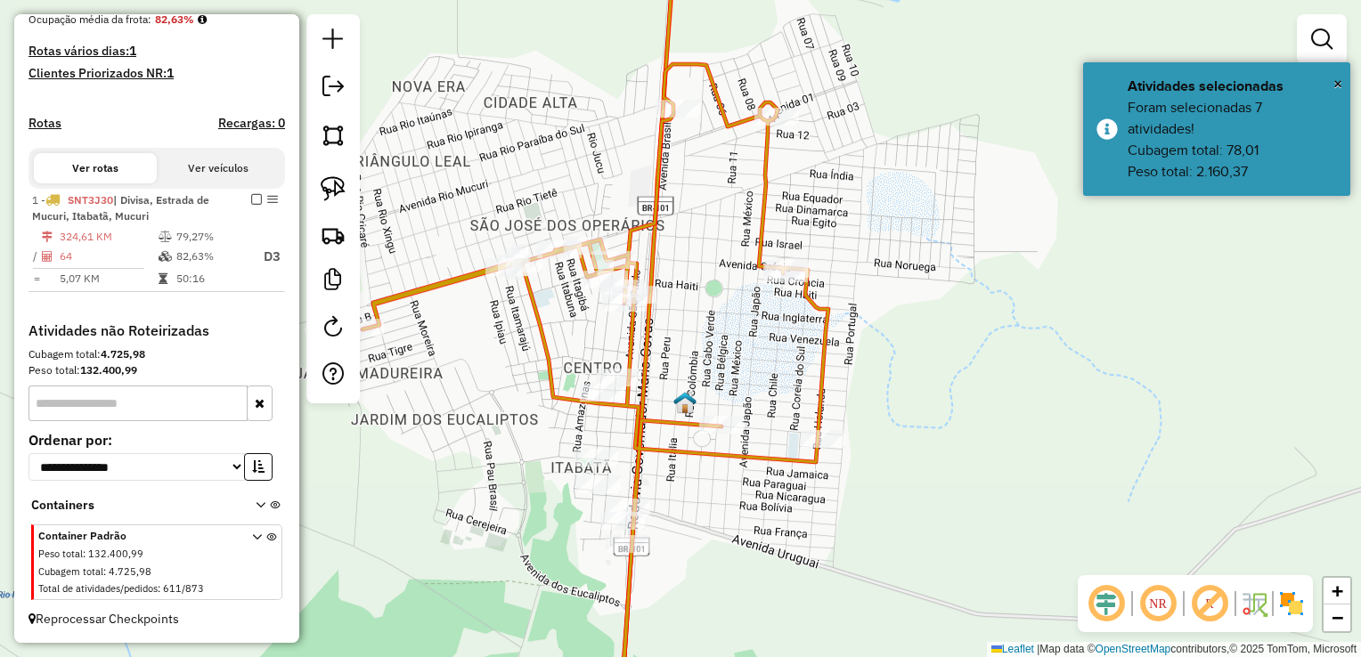
click at [746, 359] on div "Janela de atendimento Grade de atendimento Capacidade Transportadoras Veículos …" at bounding box center [680, 328] width 1361 height 657
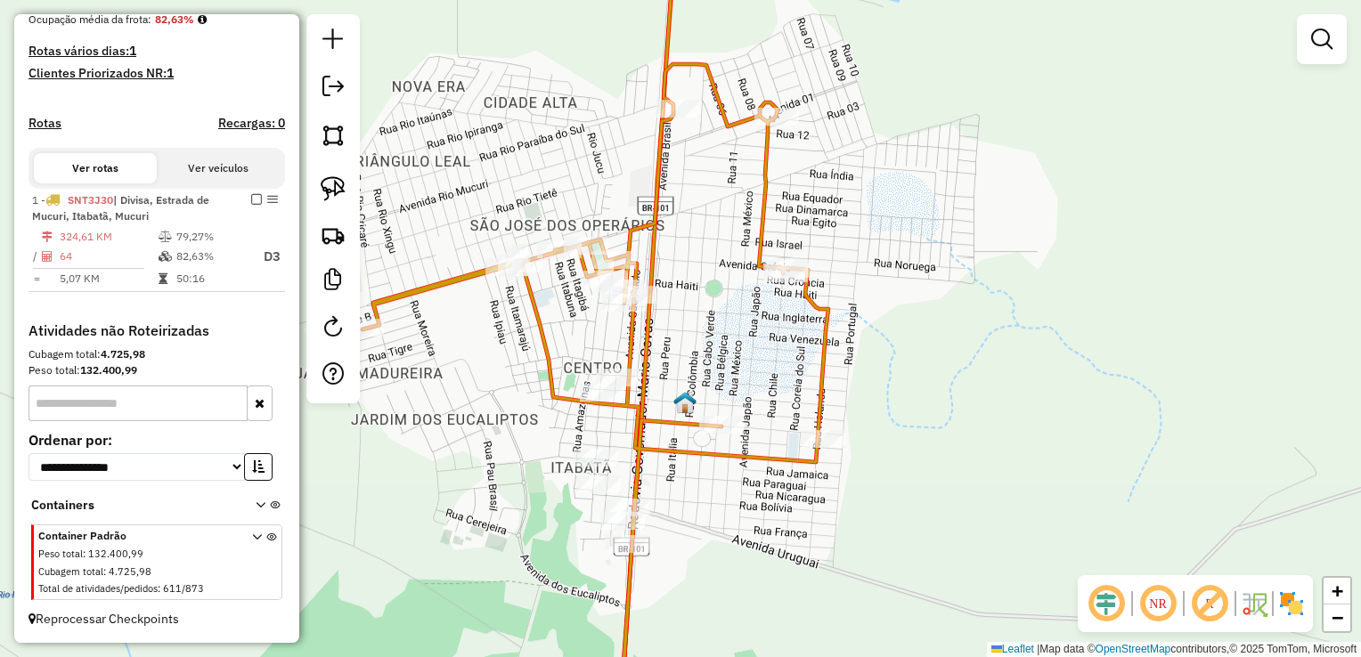
click at [689, 422] on icon at bounding box center [596, 393] width 466 height 659
select select "**********"
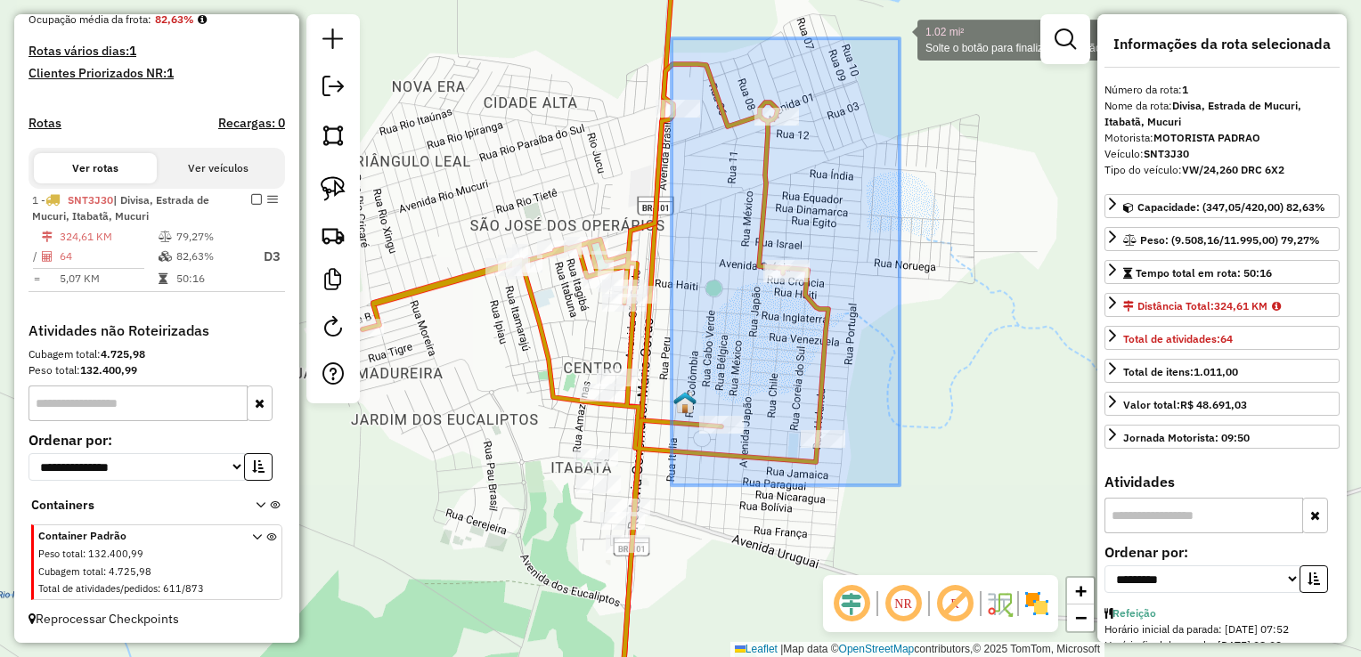
drag, startPoint x: 673, startPoint y: 486, endPoint x: 900, endPoint y: 38, distance: 502.0
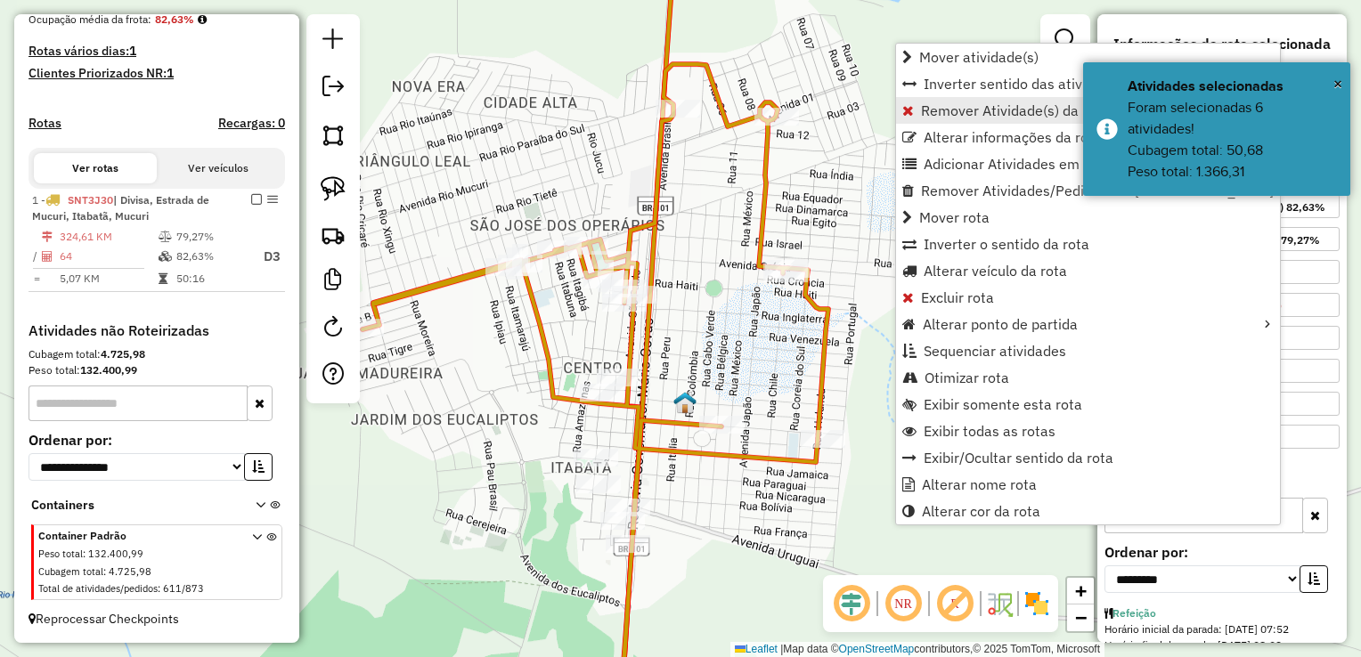
click at [922, 114] on span "Remover Atividade(s) da rota" at bounding box center [1015, 110] width 188 height 14
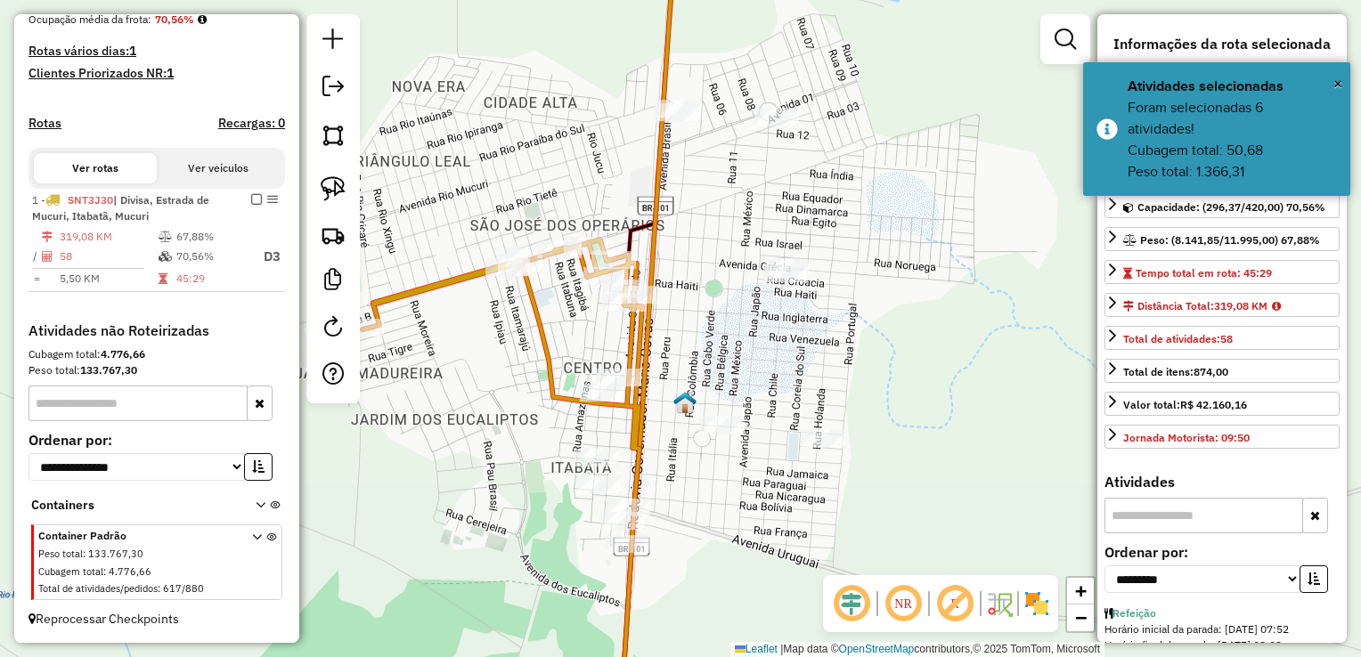
click at [540, 330] on icon at bounding box center [503, 482] width 280 height 484
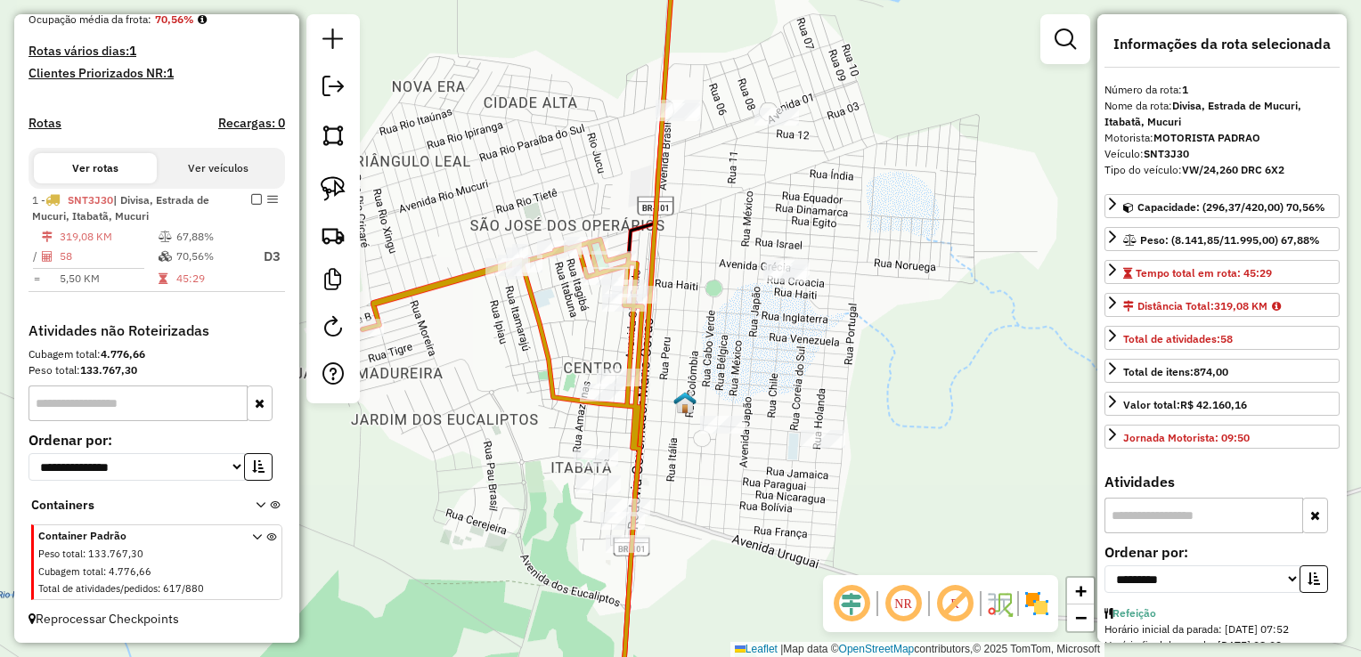
drag, startPoint x: 562, startPoint y: 362, endPoint x: 638, endPoint y: 342, distance: 78.2
click at [637, 343] on div "Janela de atendimento Grade de atendimento Capacidade Transportadoras Veículos …" at bounding box center [680, 328] width 1361 height 657
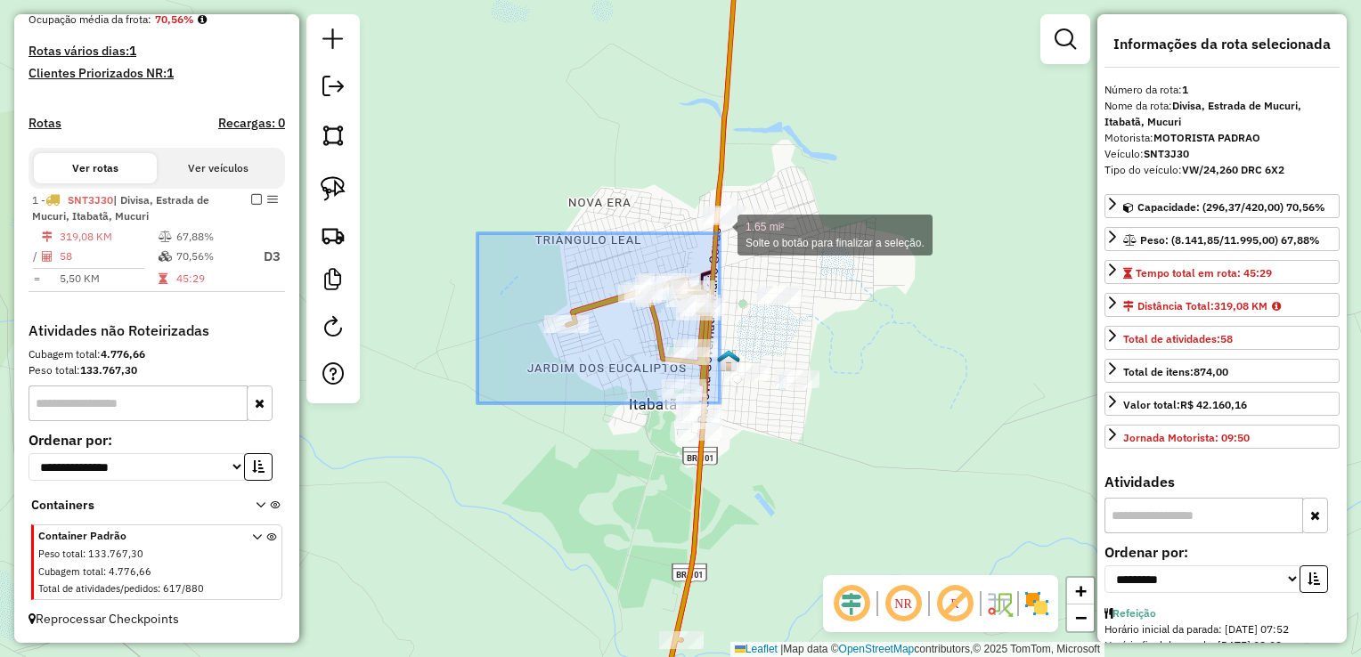
drag, startPoint x: 608, startPoint y: 316, endPoint x: 665, endPoint y: 242, distance: 93.9
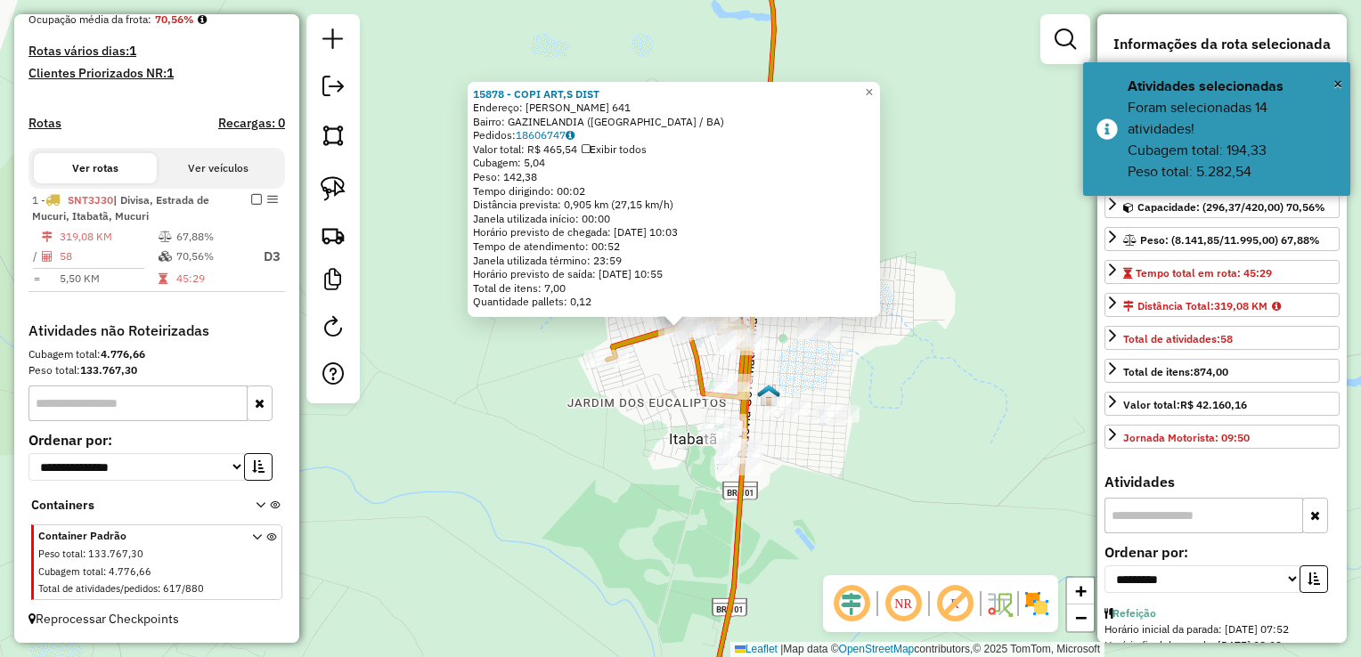
click at [604, 305] on div "Quantidade pallets: 0,12" at bounding box center [674, 302] width 402 height 14
click at [638, 337] on icon at bounding box center [678, 518] width 140 height 409
